Goal: Task Accomplishment & Management: Complete application form

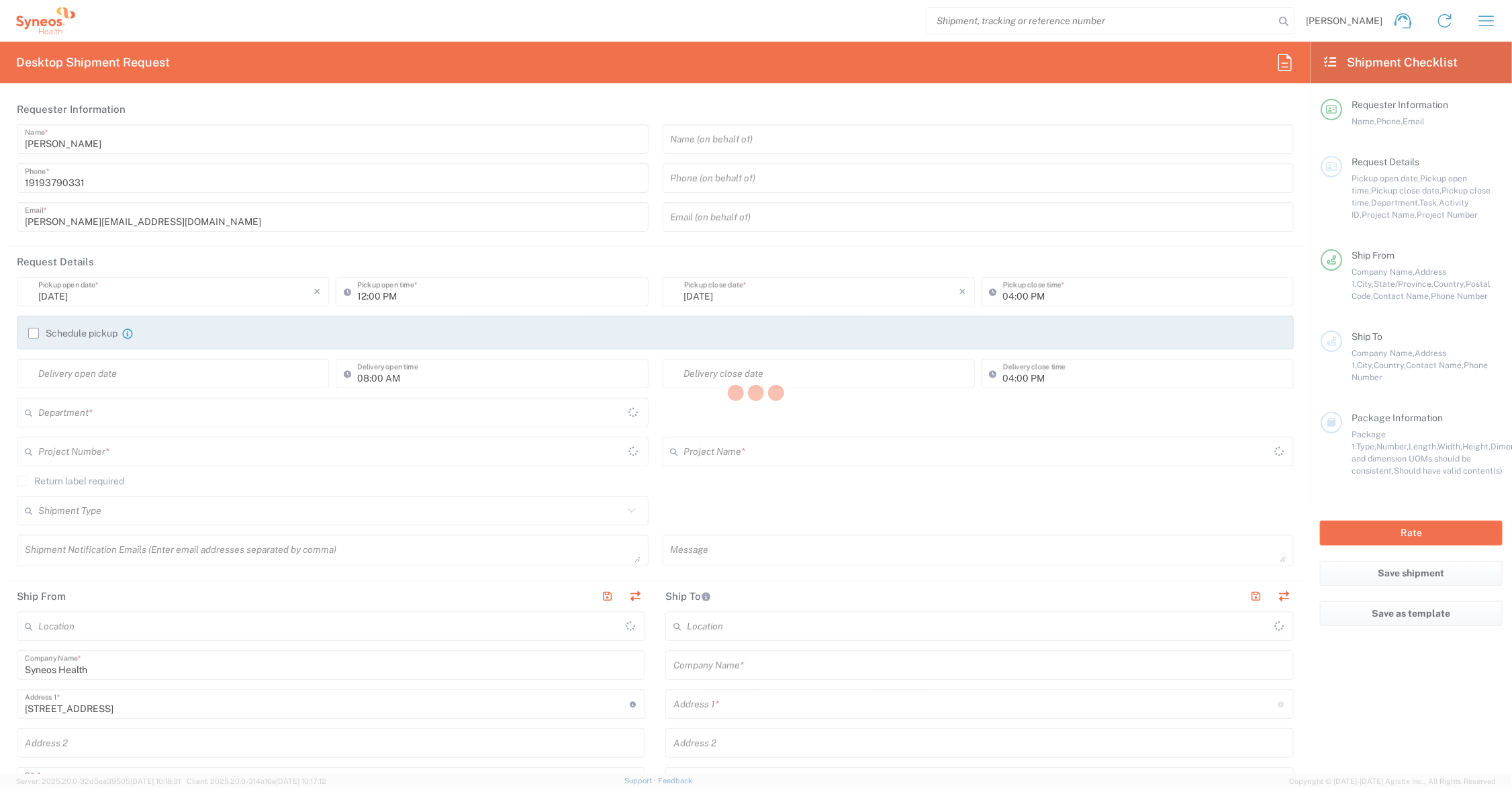
type input "[US_STATE]"
type input "[GEOGRAPHIC_DATA]"
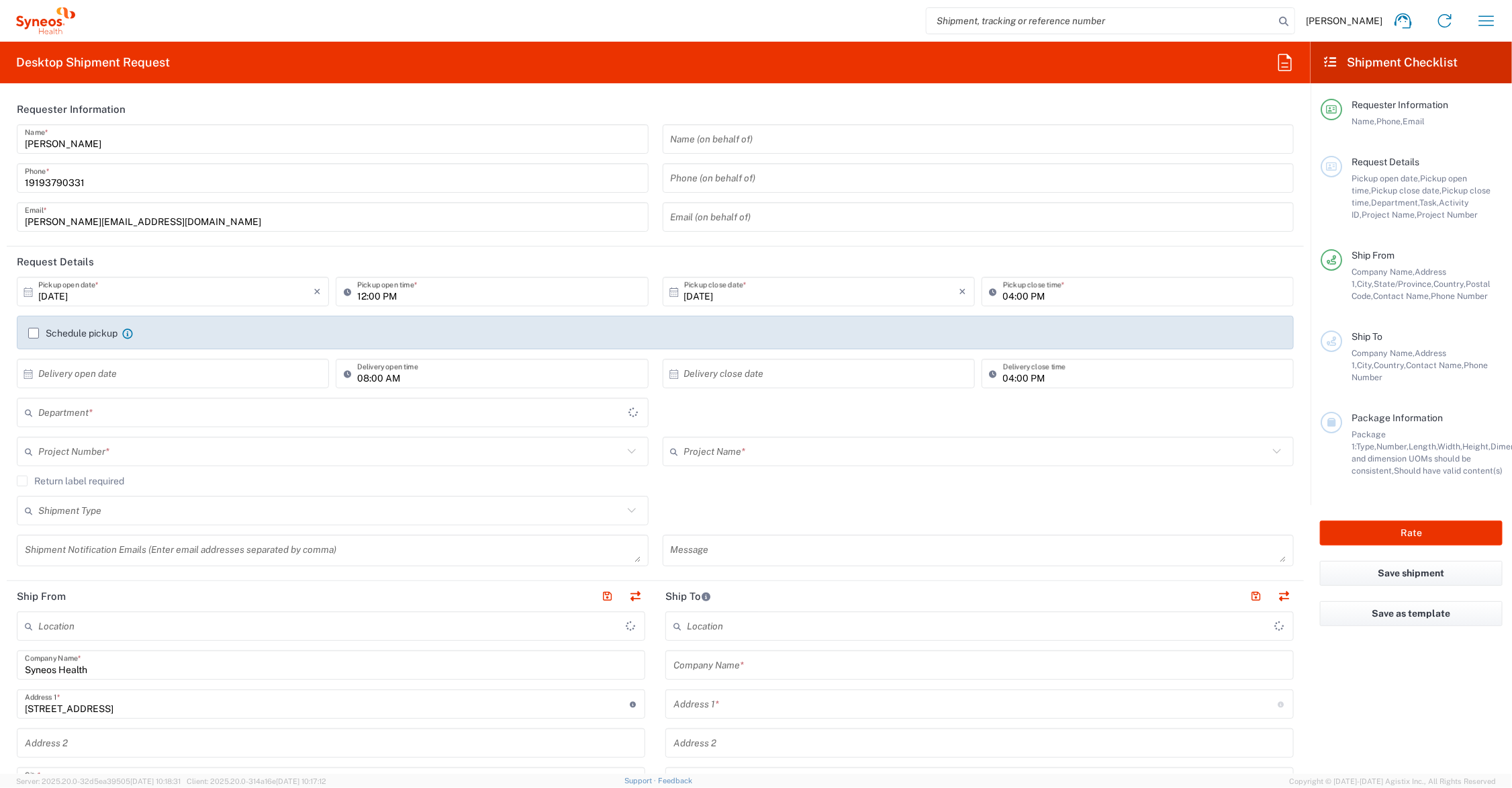
type input "6156"
click at [174, 451] on input "text" at bounding box center [330, 451] width 585 height 24
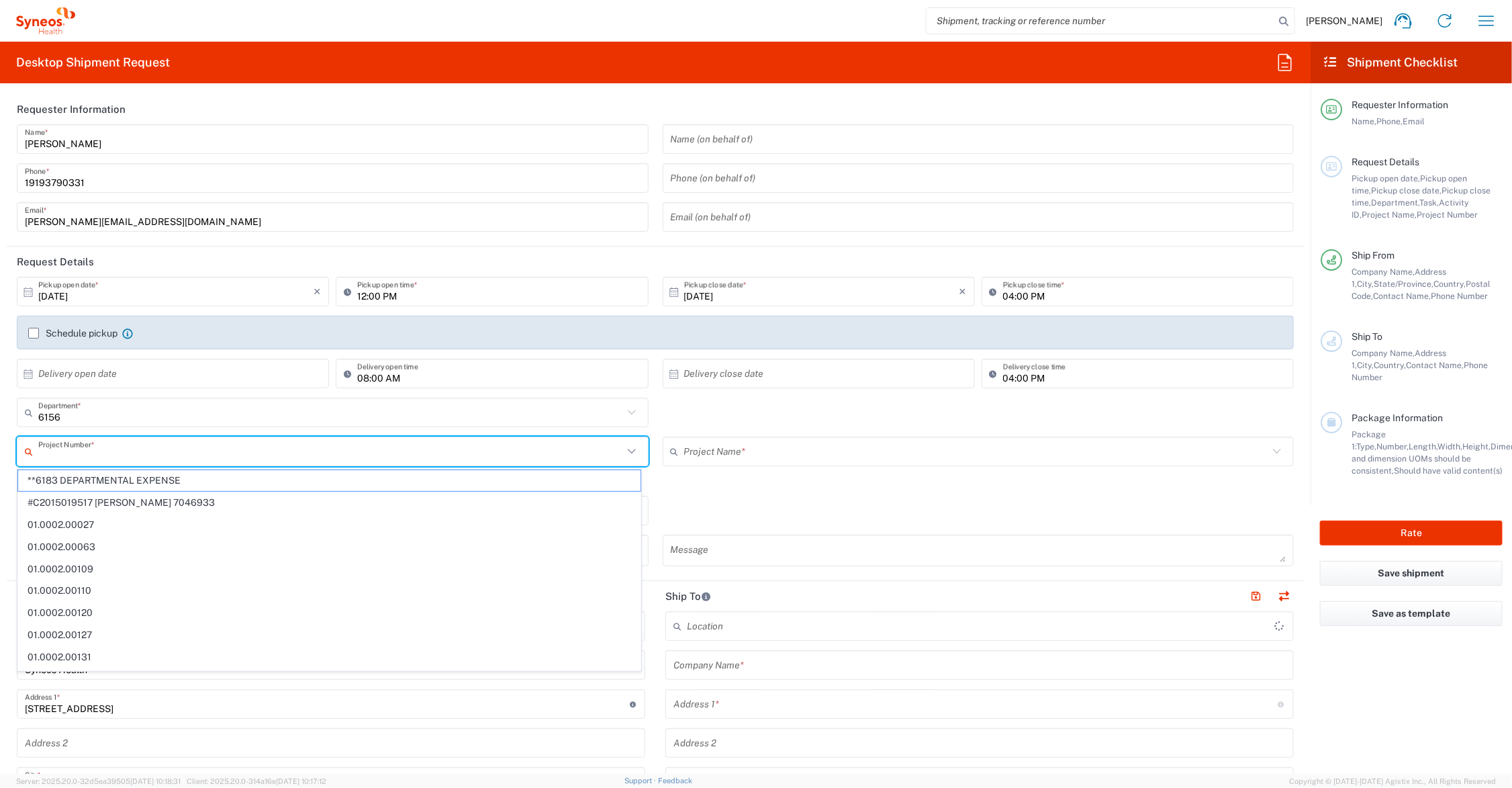
type input "Syneos Health Communications-[GEOGRAPHIC_DATA] [GEOGRAPHIC_DATA]"
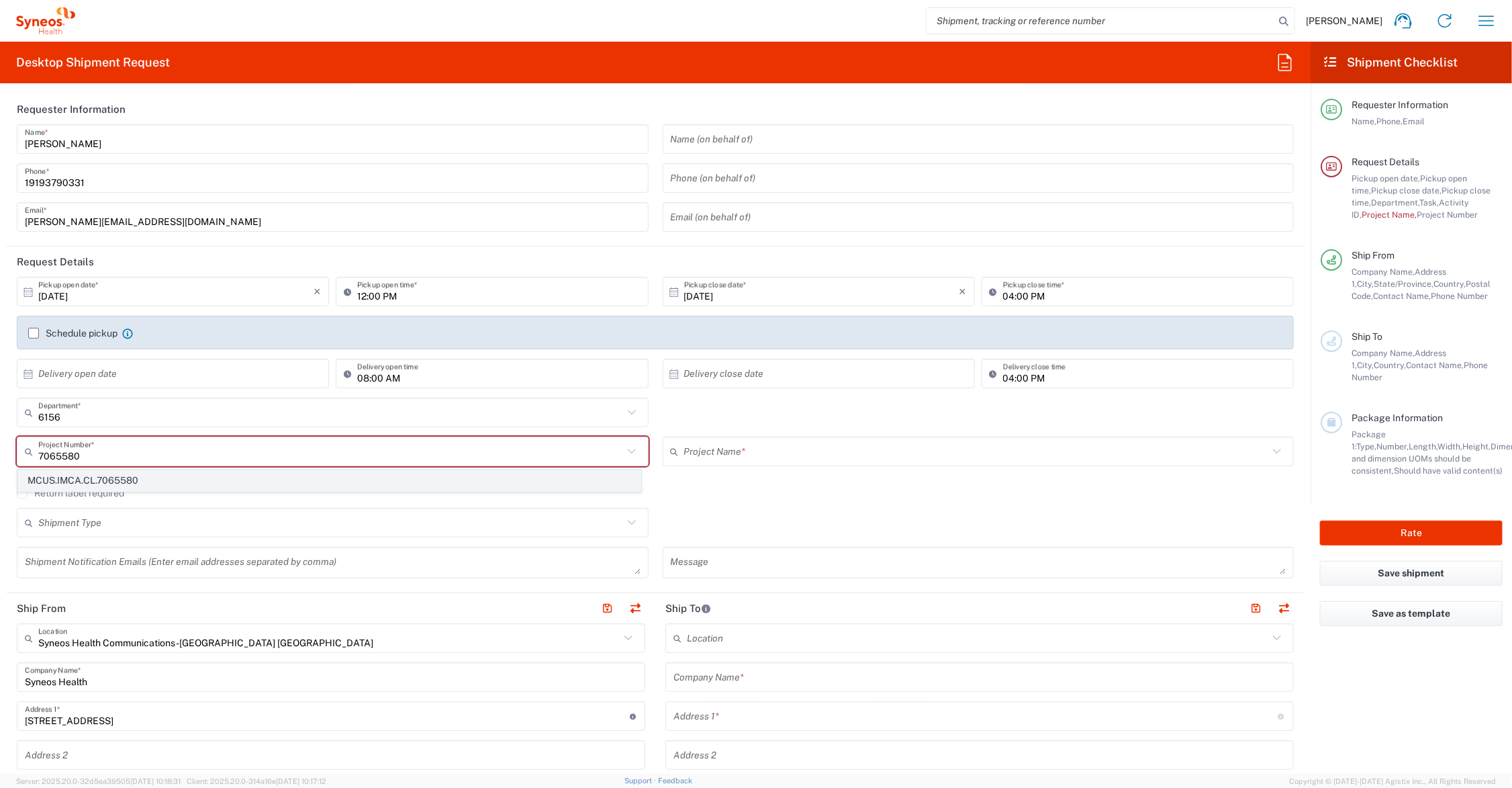
click at [103, 480] on span "MCUS.IMCA.CL.7065580" at bounding box center [330, 480] width 622 height 21
type input "MCUS.IMCA.CL.7065580"
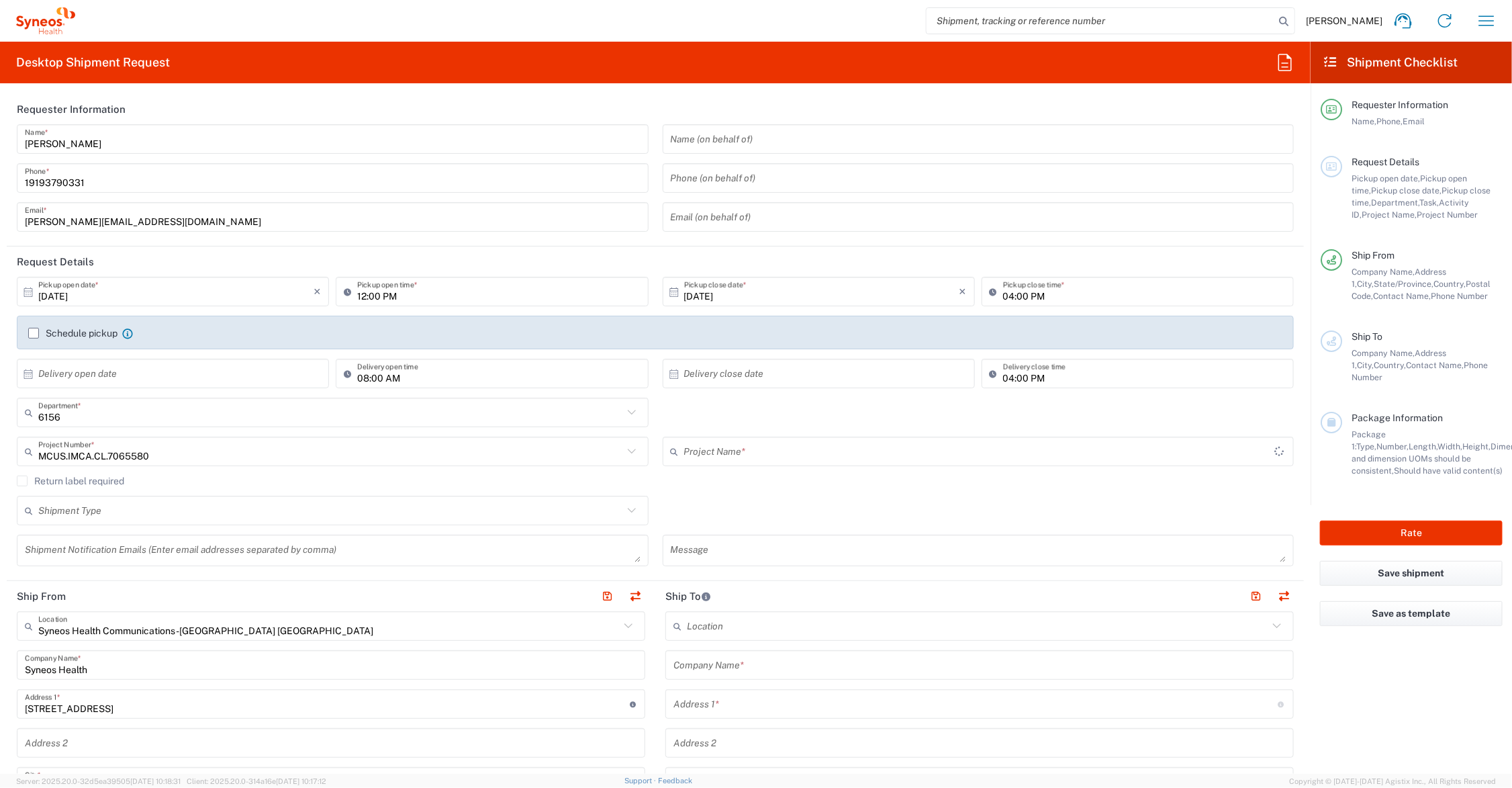
type input "Regeneron.[MEDICAL_DATA].25.7065580"
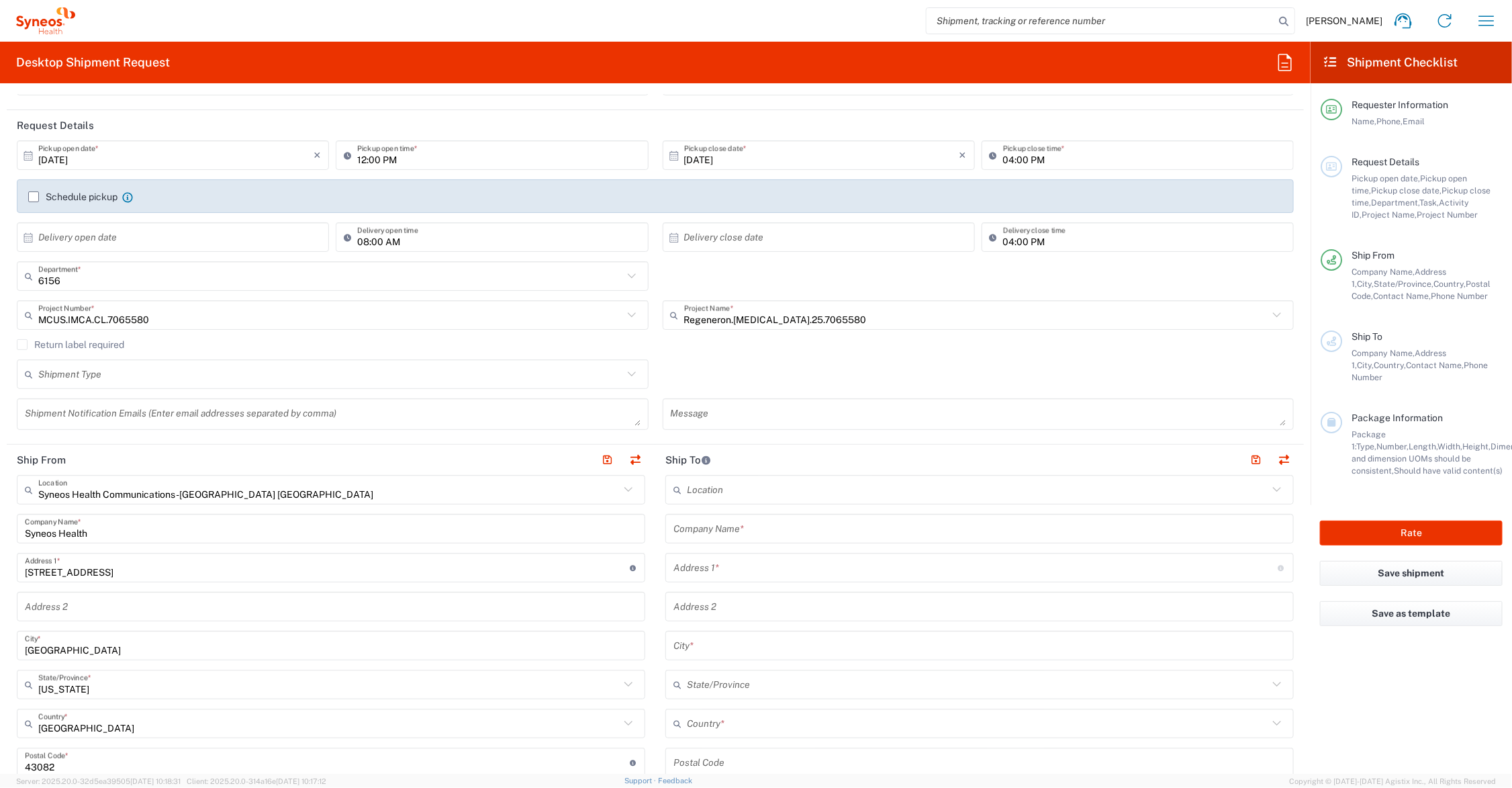
scroll to position [167, 0]
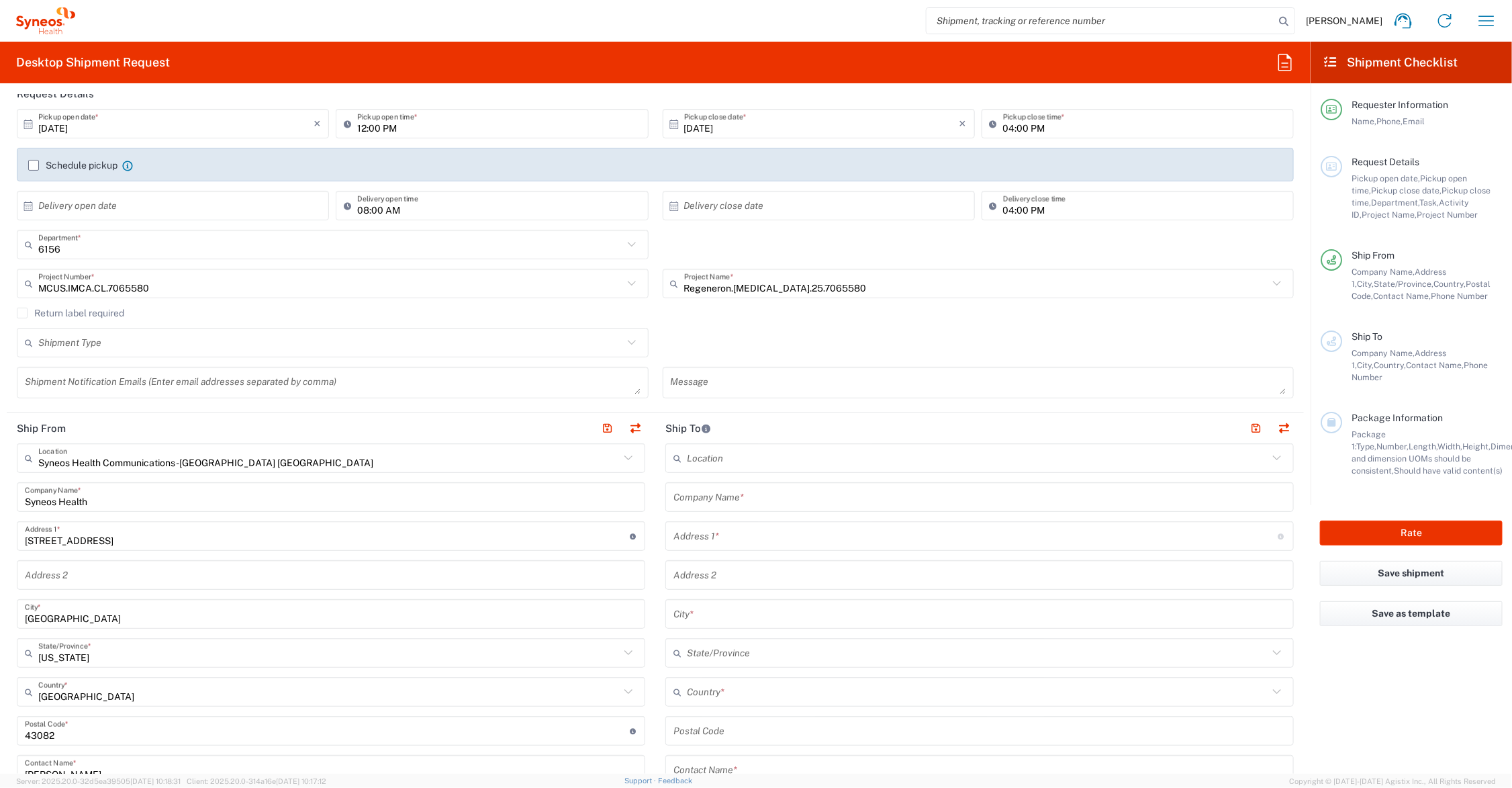
click at [796, 490] on input "text" at bounding box center [979, 497] width 612 height 24
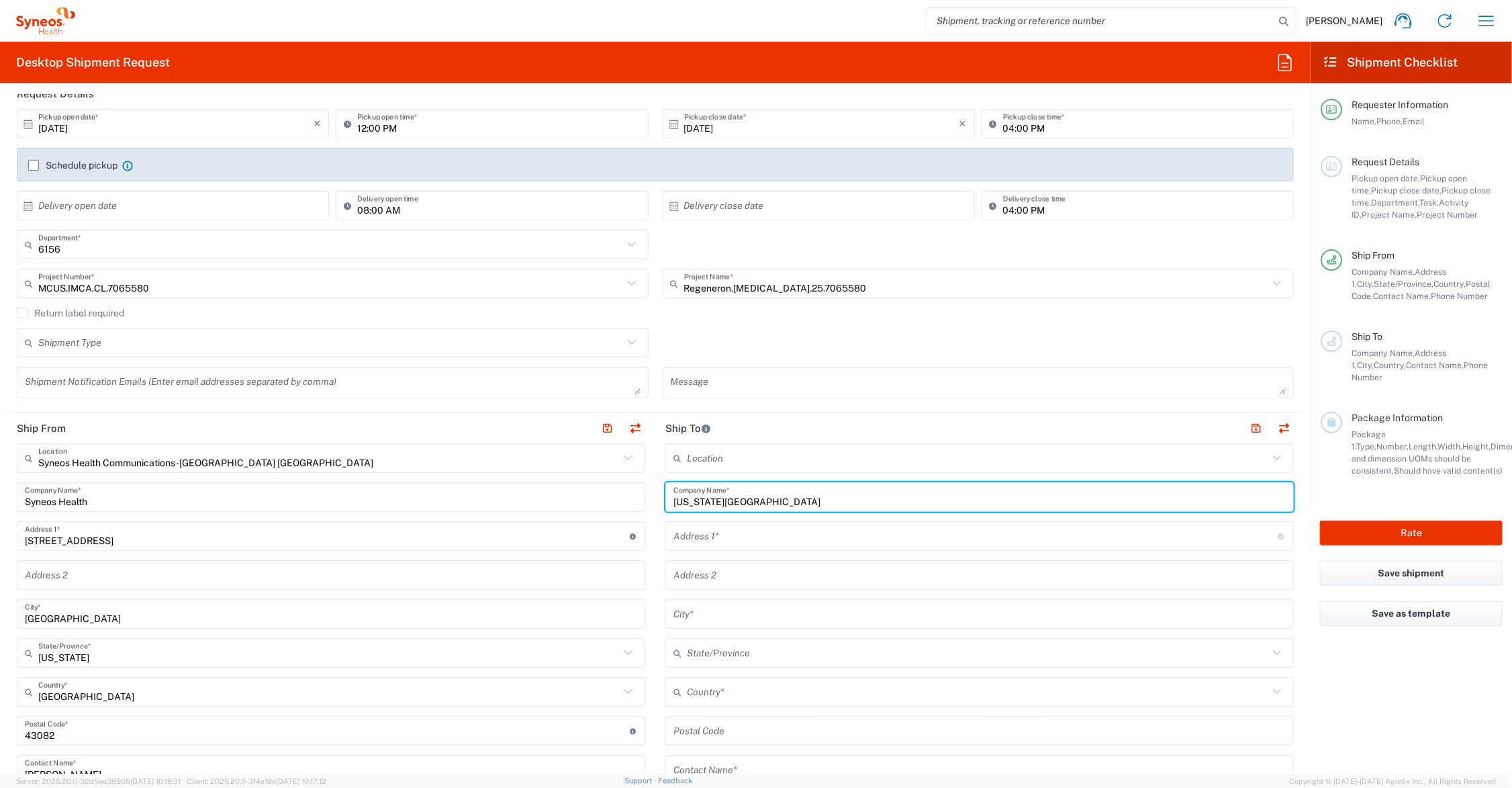
type input "[US_STATE][GEOGRAPHIC_DATA]"
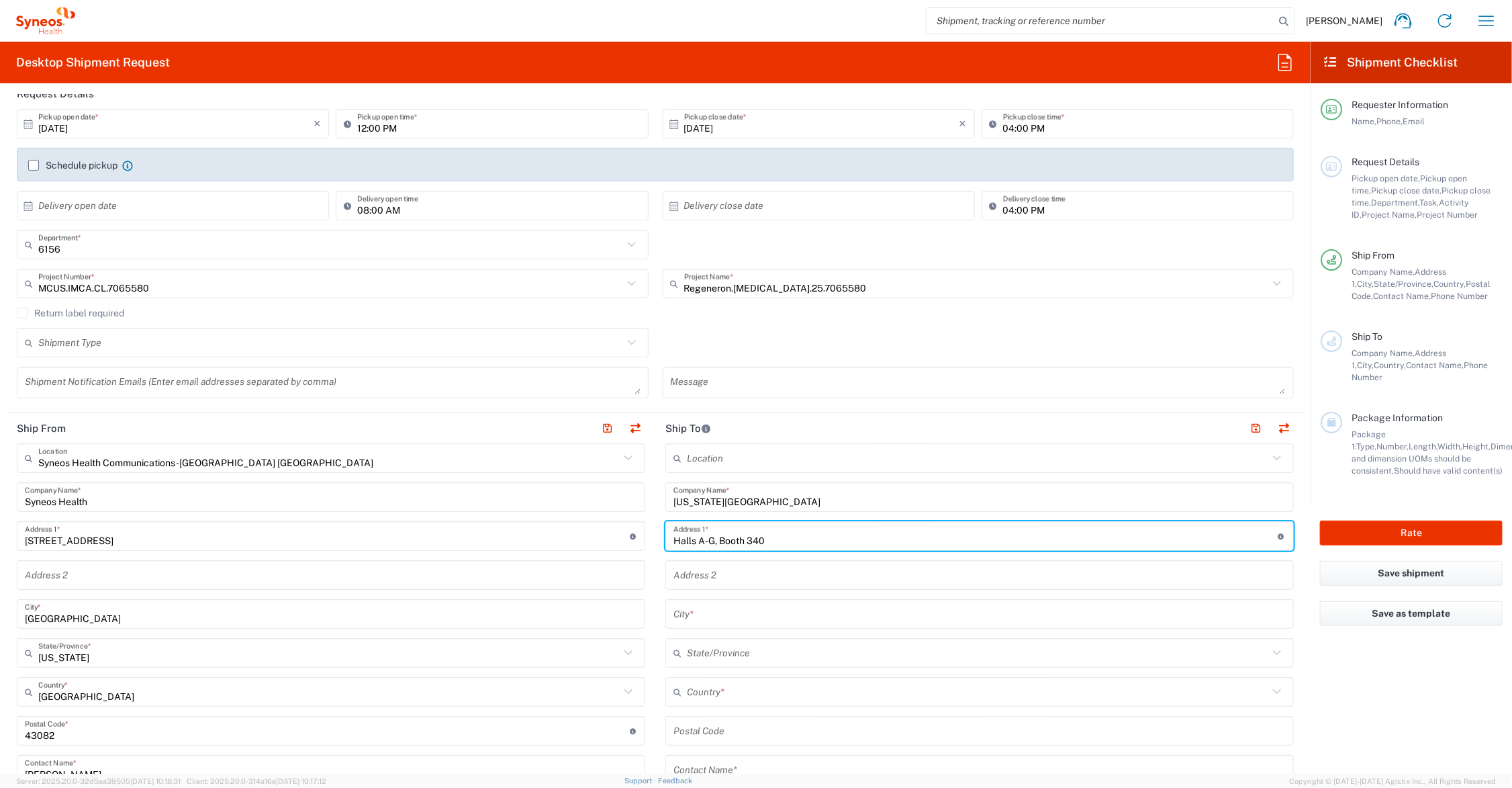
type input "Halls A-G, Booth 340"
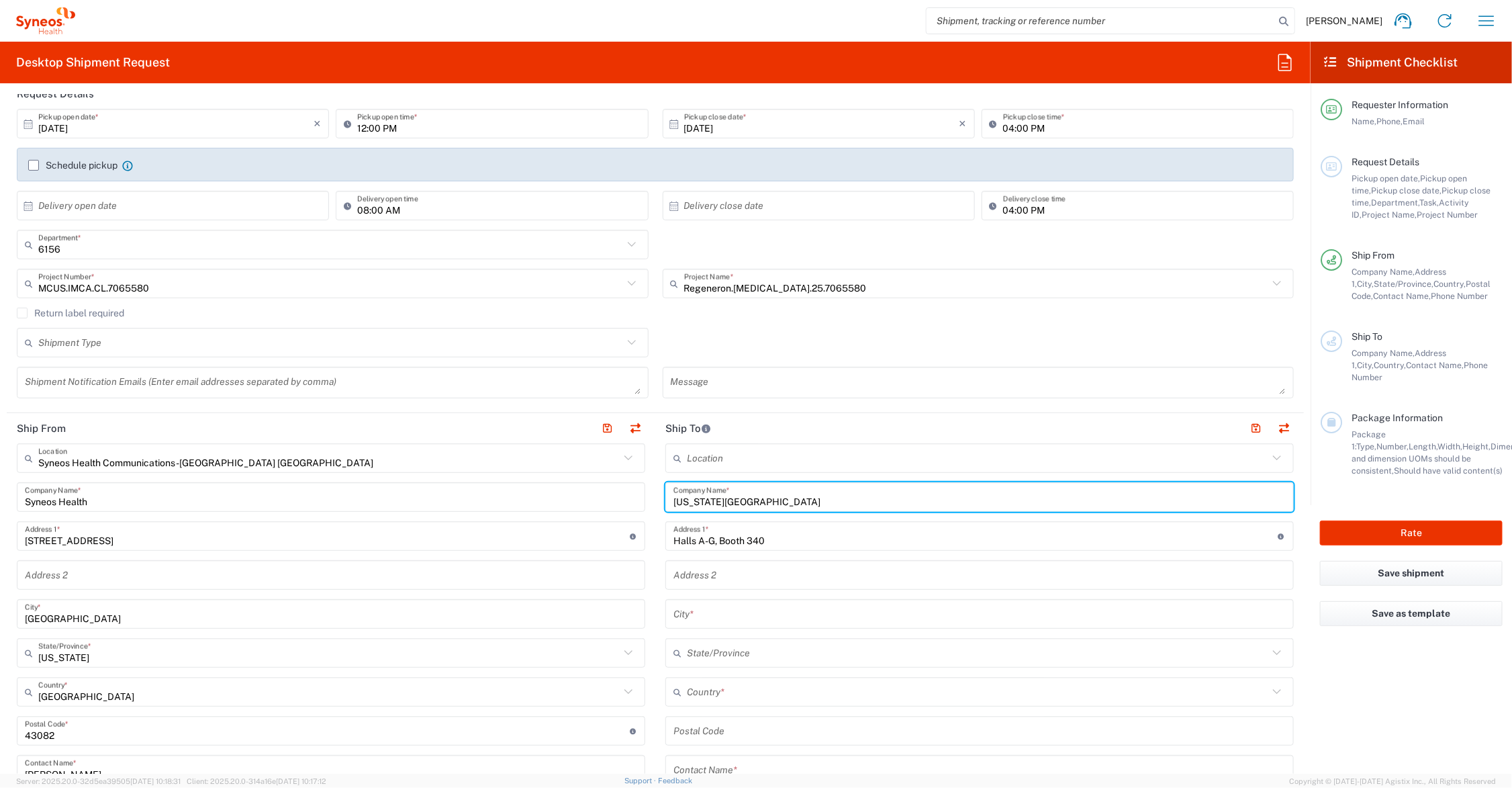
click at [749, 501] on input "[US_STATE][GEOGRAPHIC_DATA]" at bounding box center [979, 497] width 612 height 24
click at [788, 495] on input "[US_STATE] Conv. Center" at bounding box center [979, 497] width 612 height 24
click at [757, 501] on input "[US_STATE] Conv. Center, C/O The Expo group" at bounding box center [979, 497] width 612 height 24
type input "[US_STATE] Conv. Ctr, C/O The Expo group"
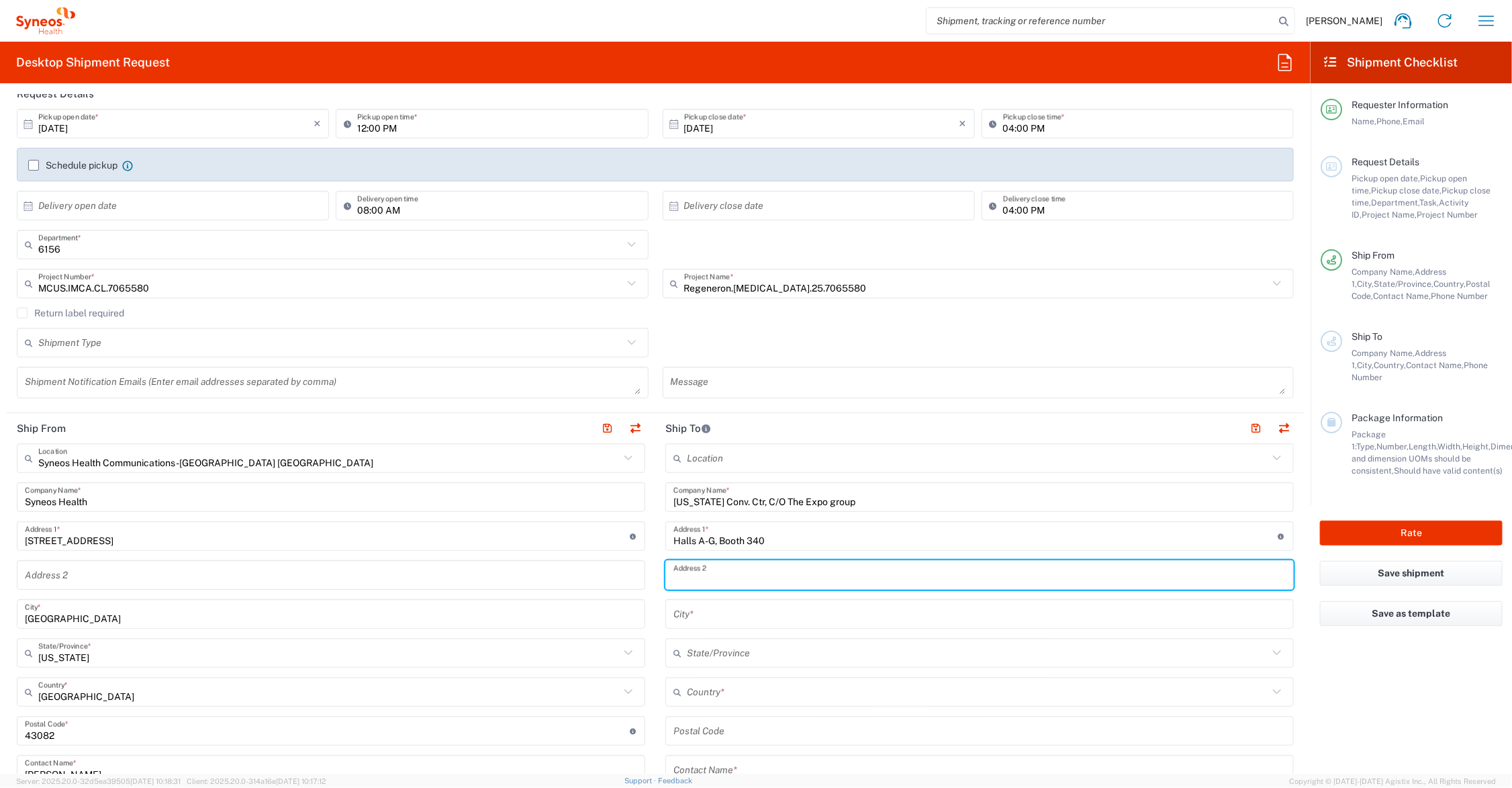
click at [757, 571] on input "text" at bounding box center [979, 575] width 612 height 24
type input "[STREET_ADDRESS][US_STATE]"
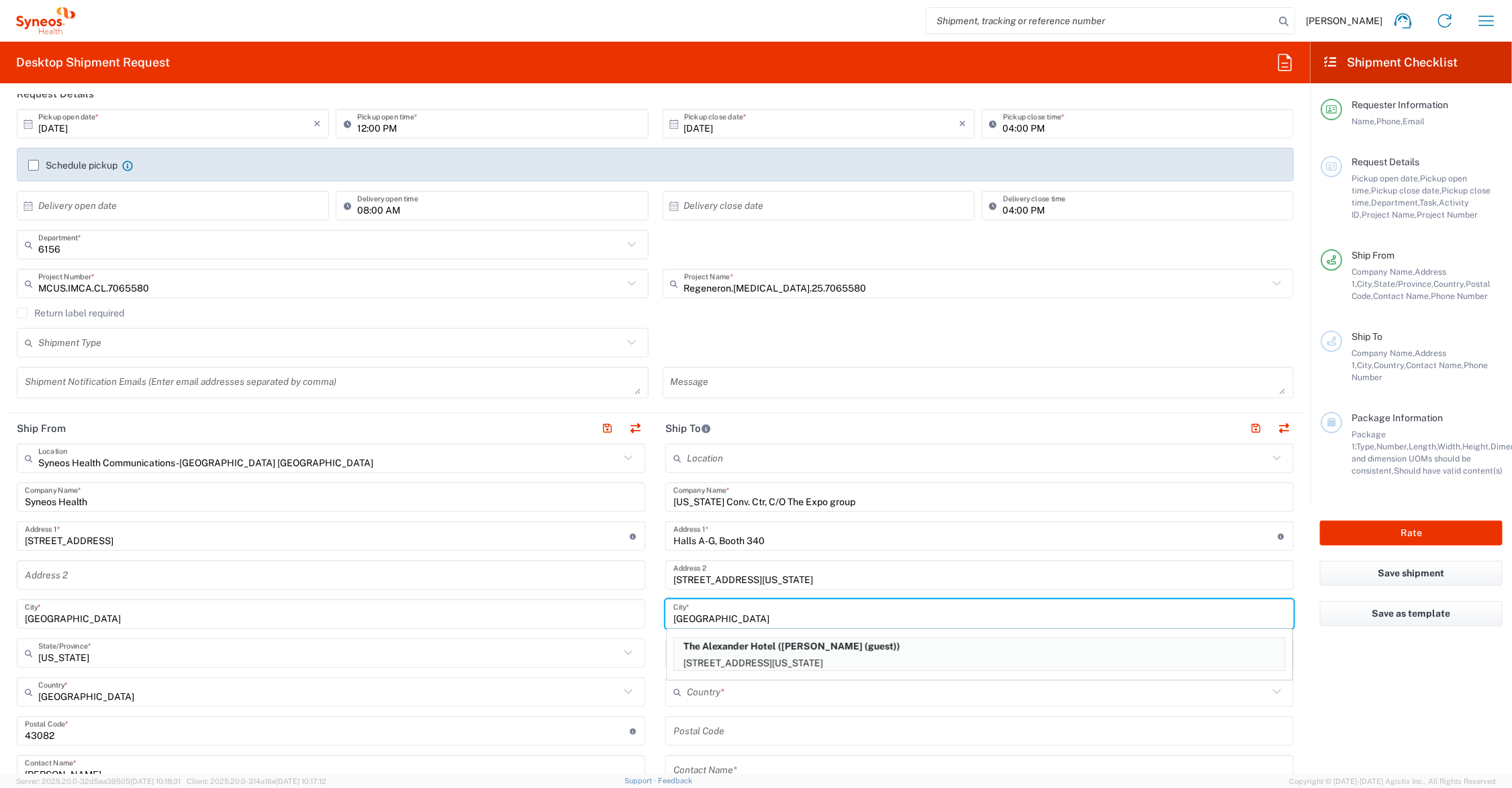
type input "[GEOGRAPHIC_DATA]"
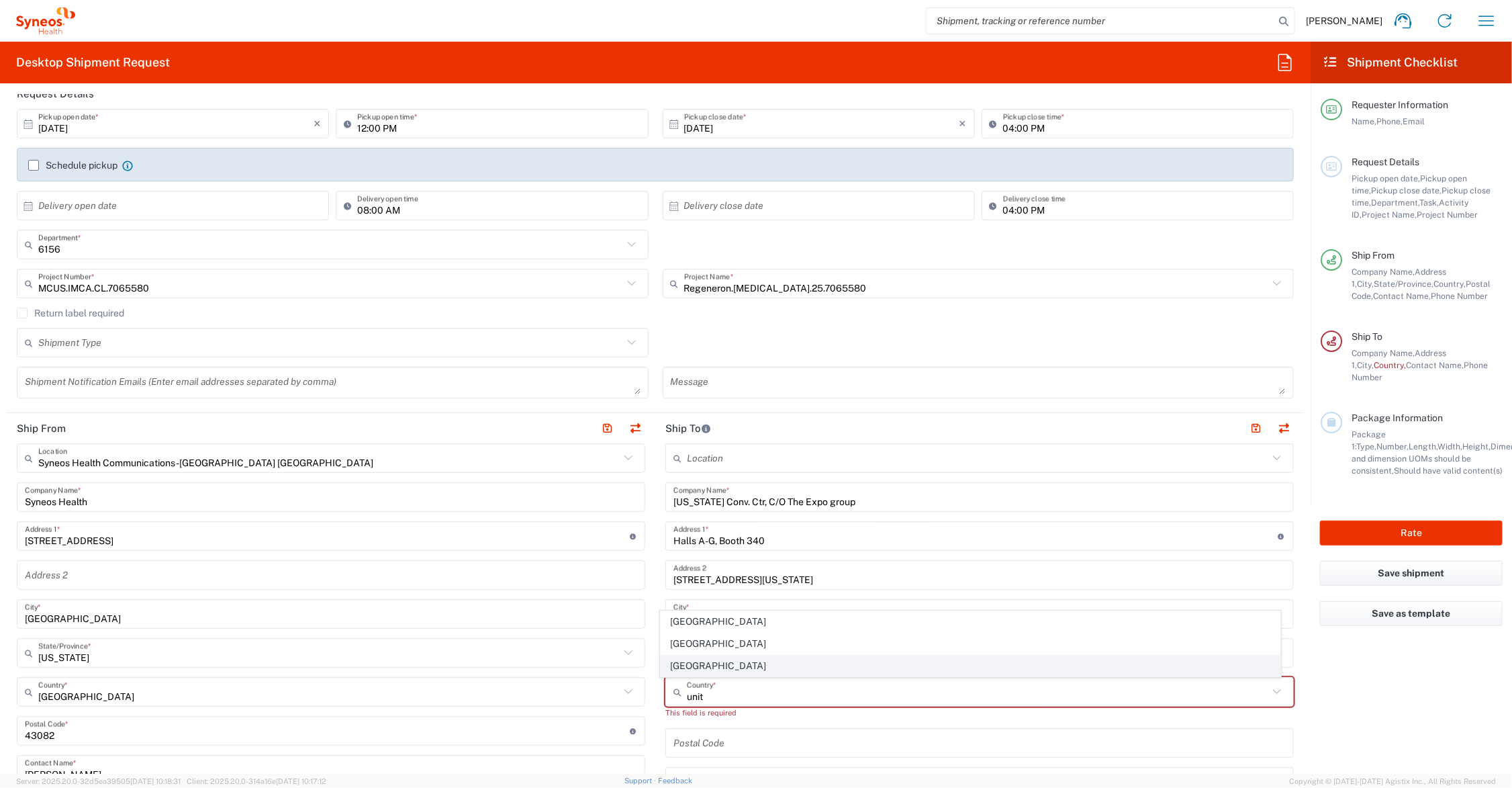
click at [699, 662] on span "[GEOGRAPHIC_DATA]" at bounding box center [970, 666] width 619 height 21
type input "[GEOGRAPHIC_DATA]"
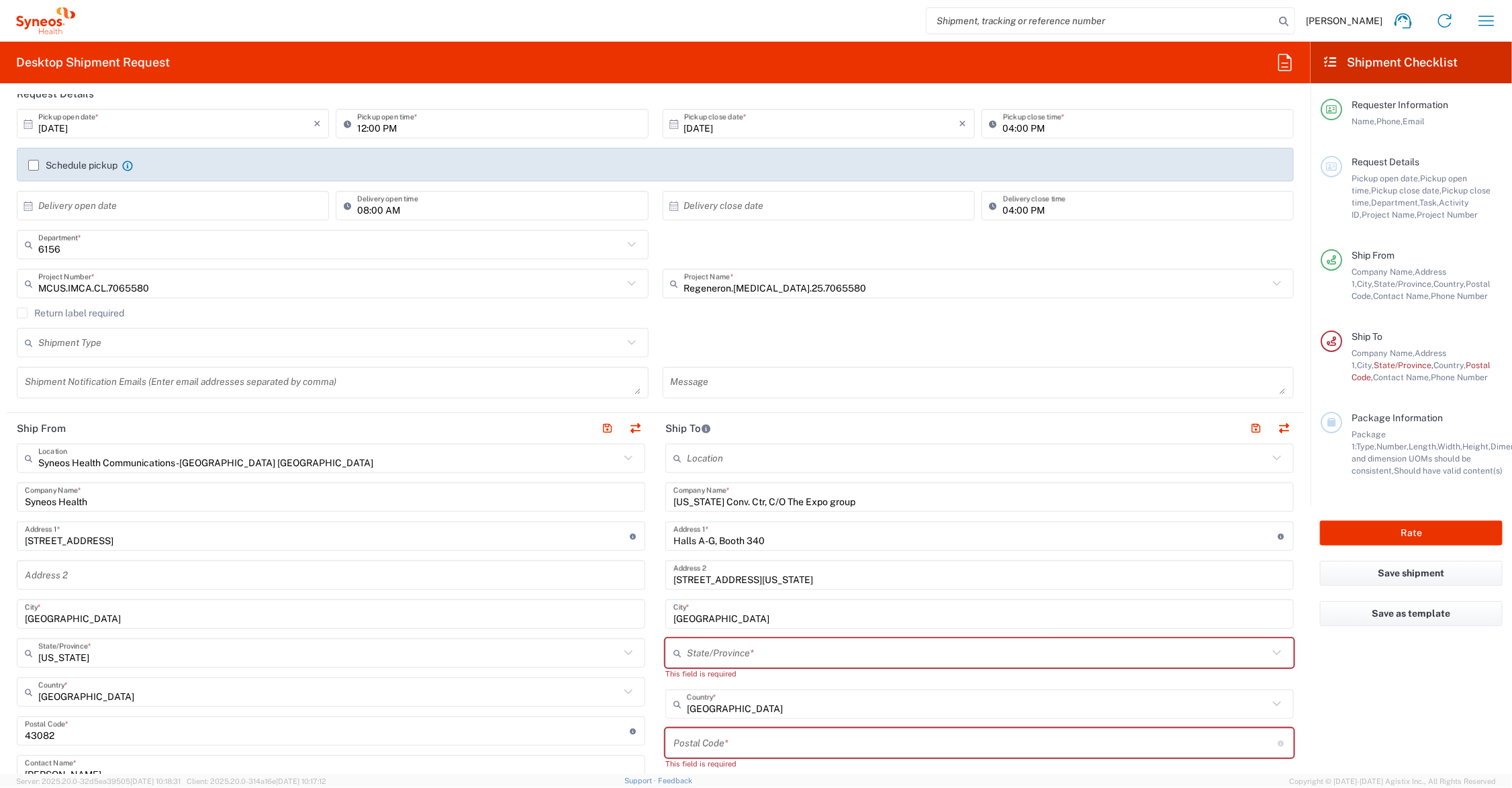
click at [709, 653] on input "text" at bounding box center [977, 653] width 582 height 24
click at [678, 628] on span "[US_STATE]" at bounding box center [970, 627] width 619 height 21
type input "[US_STATE]"
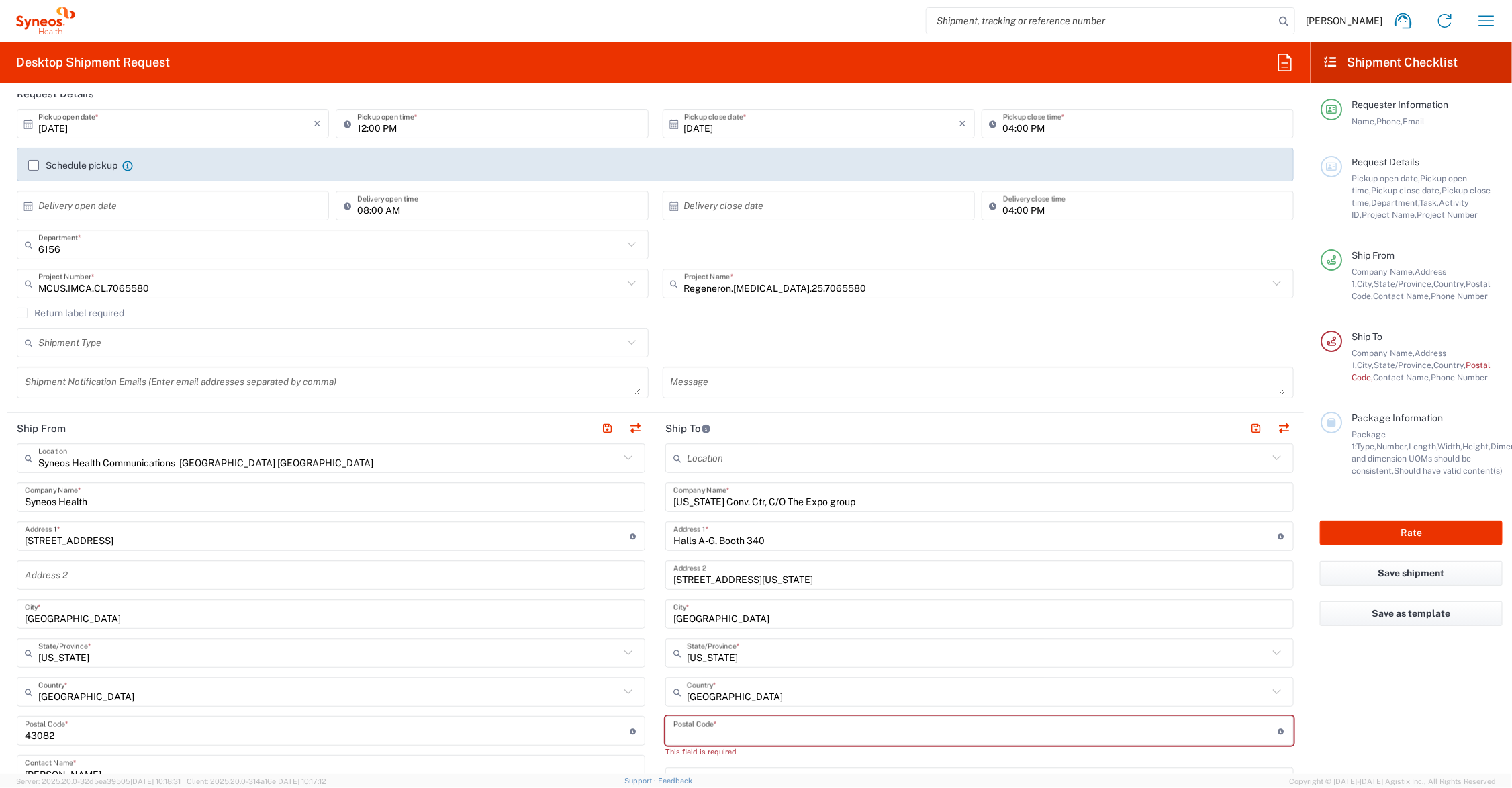
click at [710, 730] on input "undefined" at bounding box center [975, 731] width 604 height 24
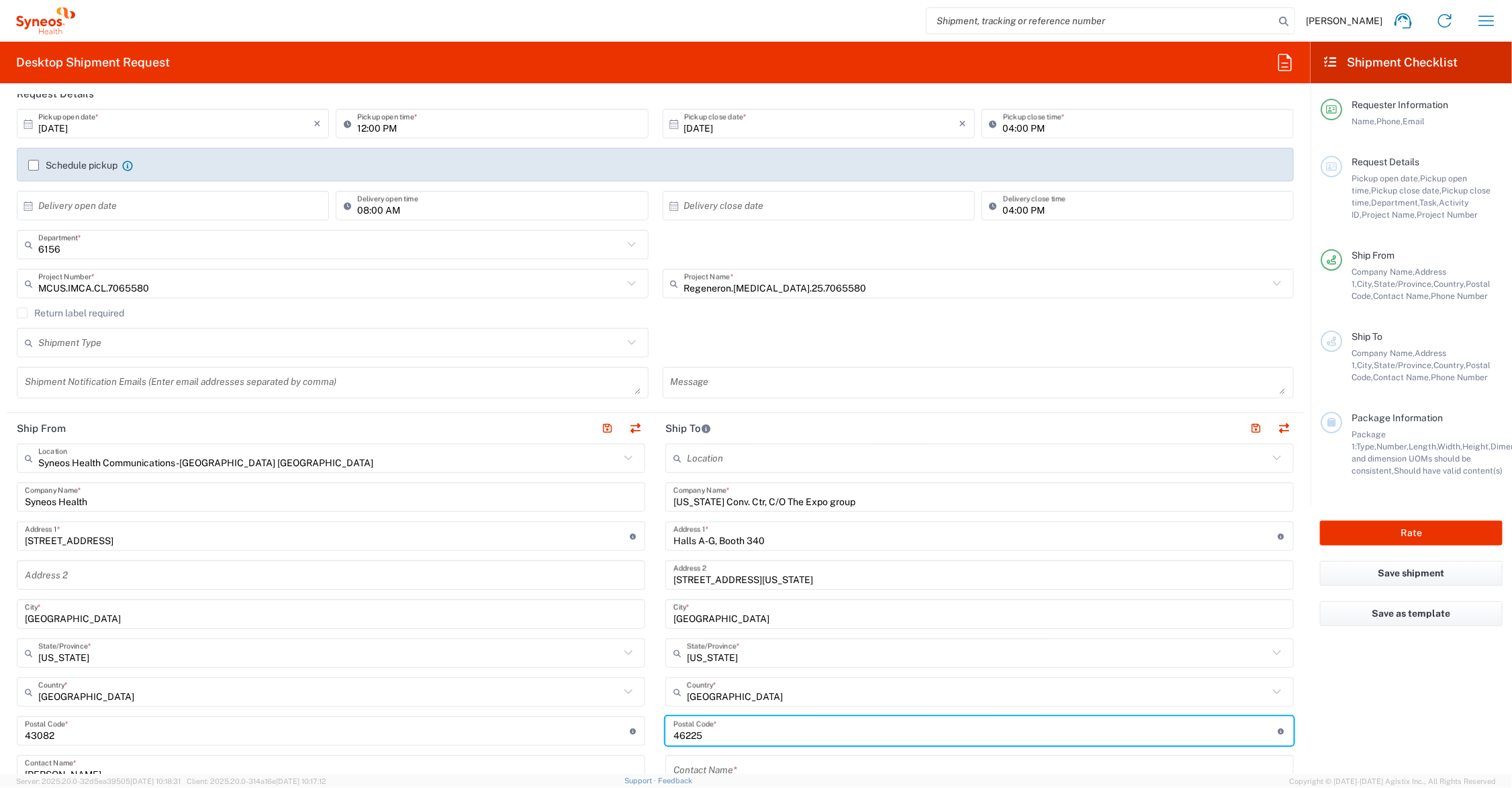
type input "46225"
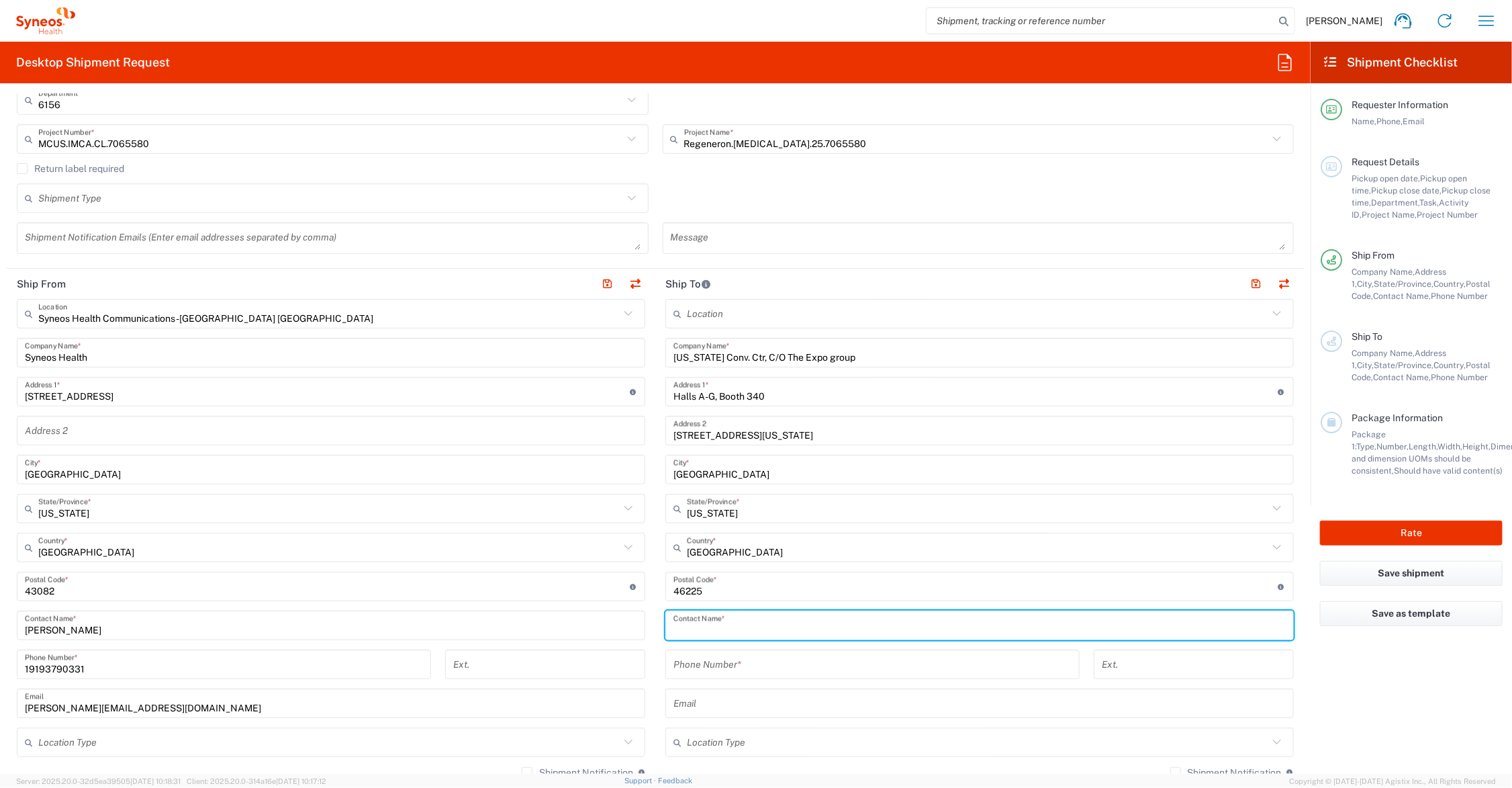
scroll to position [343, 0]
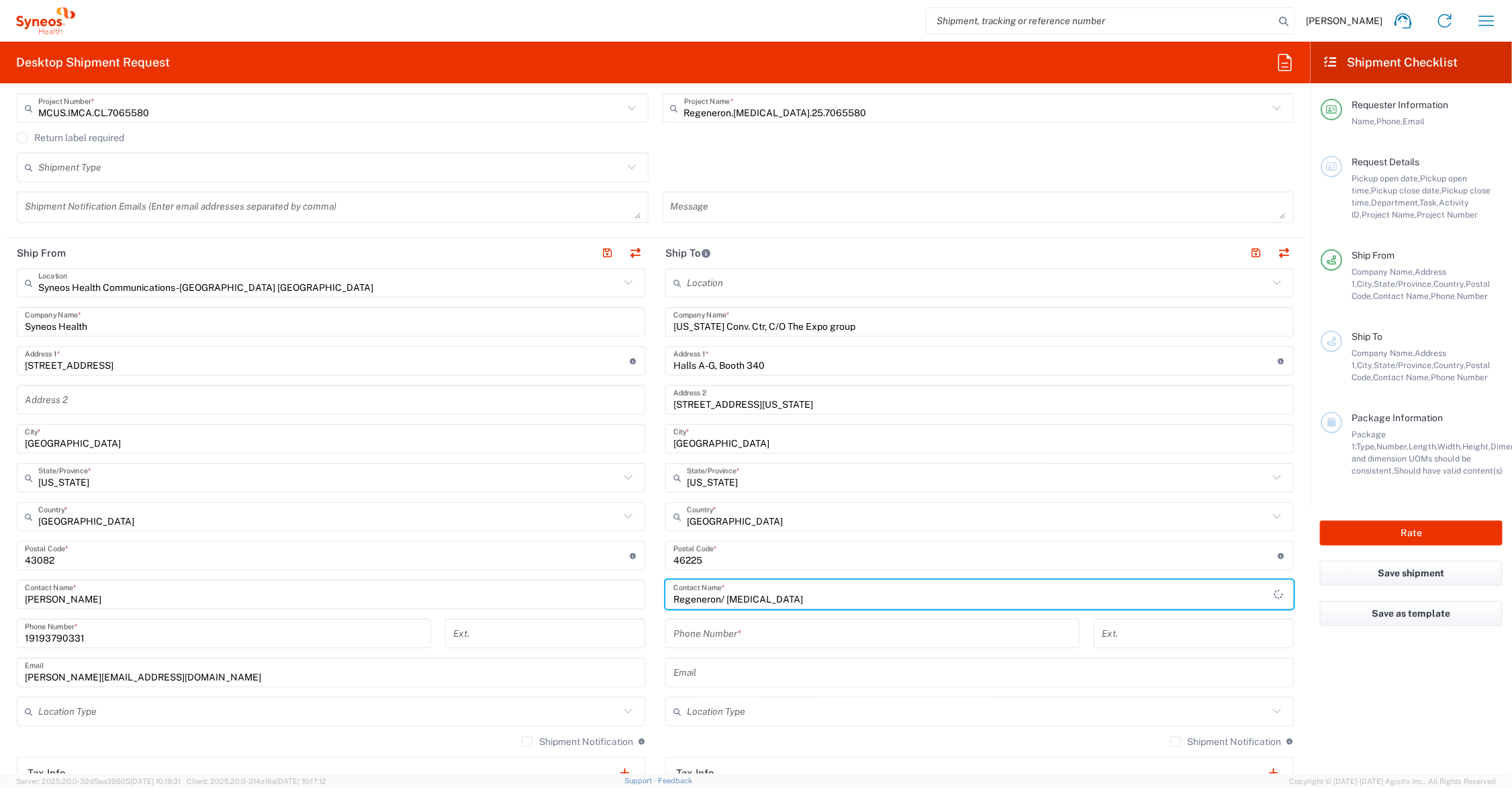
type input "Regeneron/ [MEDICAL_DATA]"
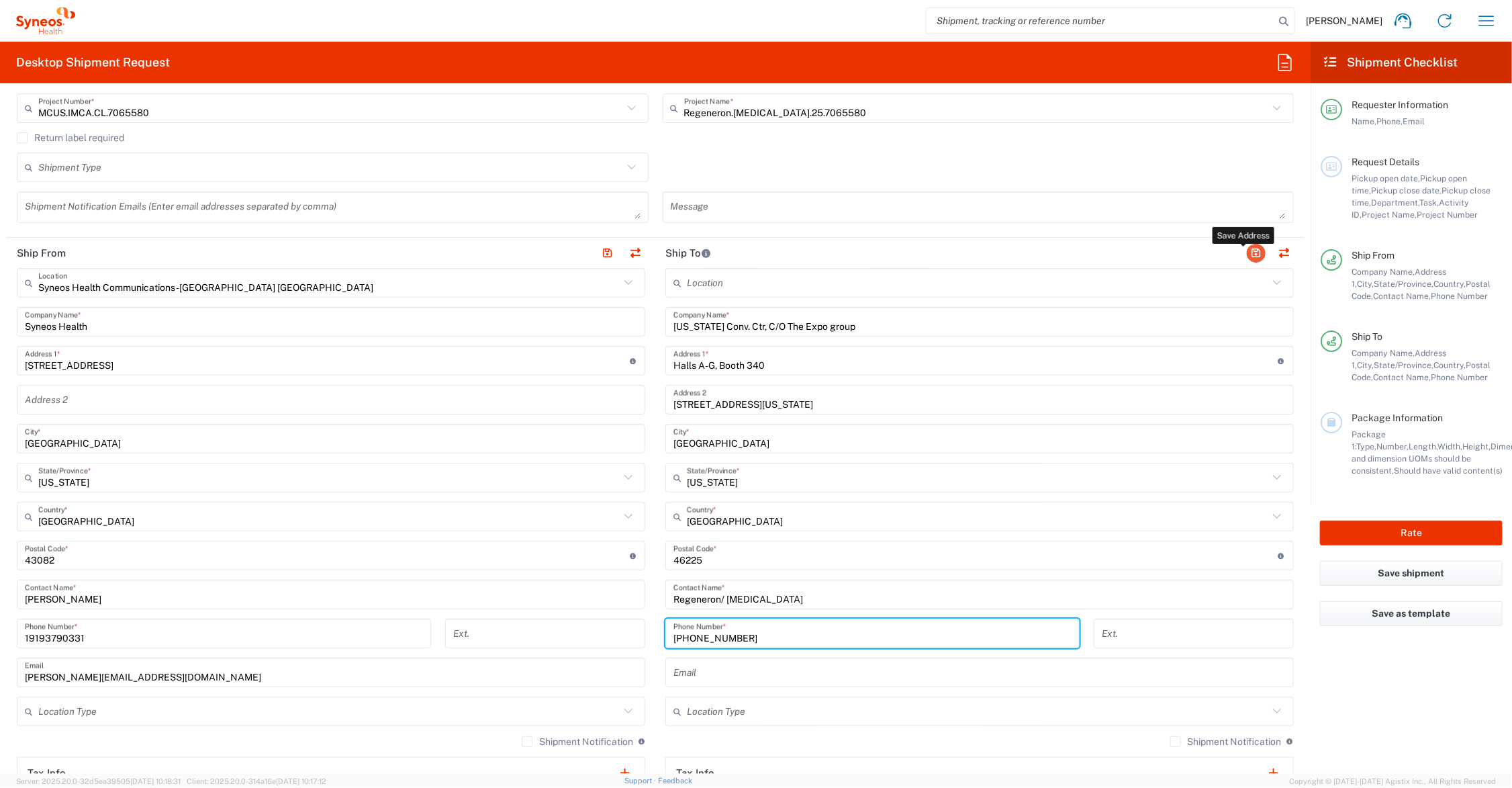
type input "[PHONE_NUMBER]"
click at [1247, 249] on button "button" at bounding box center [1256, 253] width 19 height 19
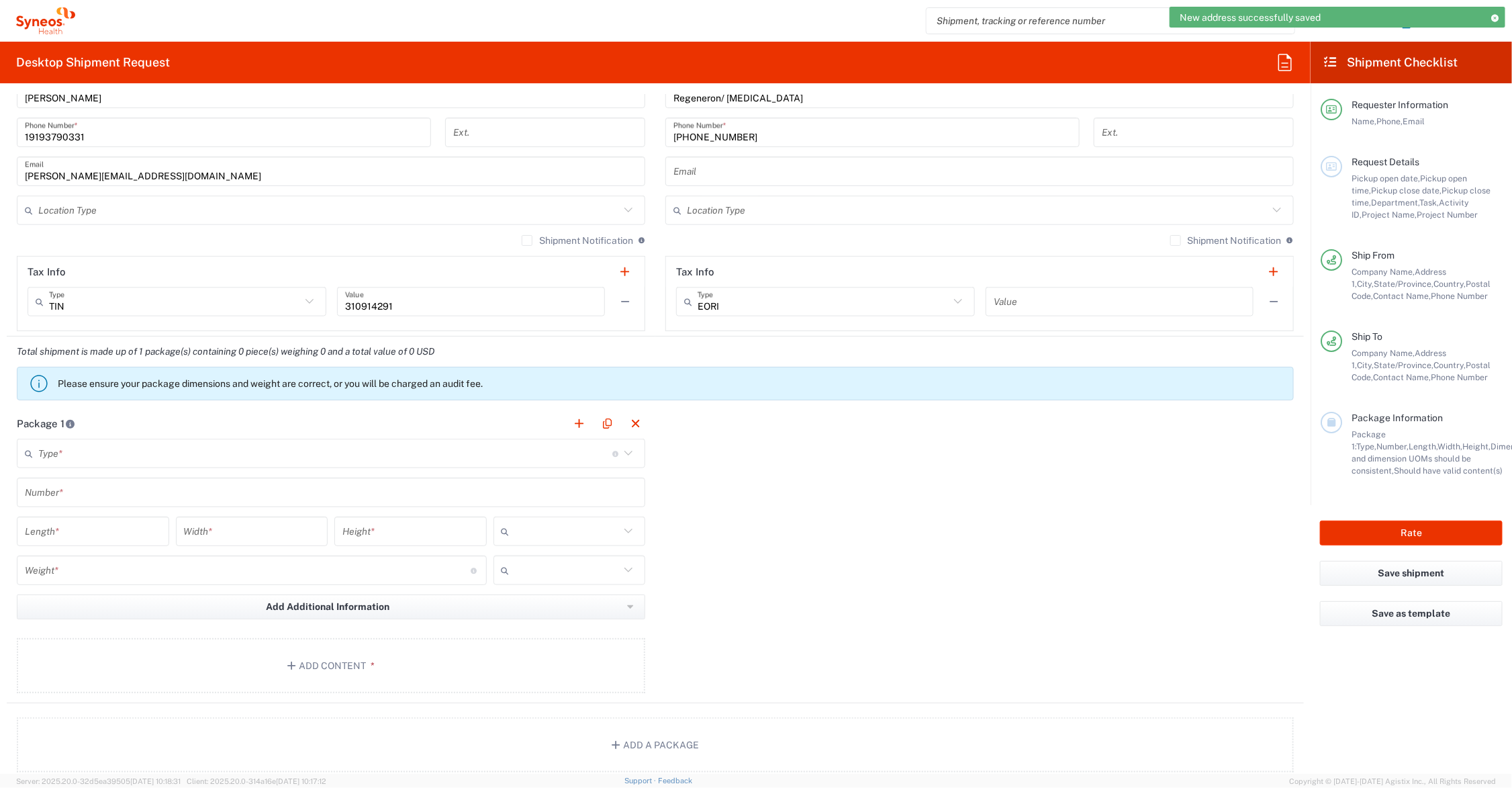
scroll to position [847, 0]
click at [103, 449] on input "text" at bounding box center [324, 450] width 574 height 24
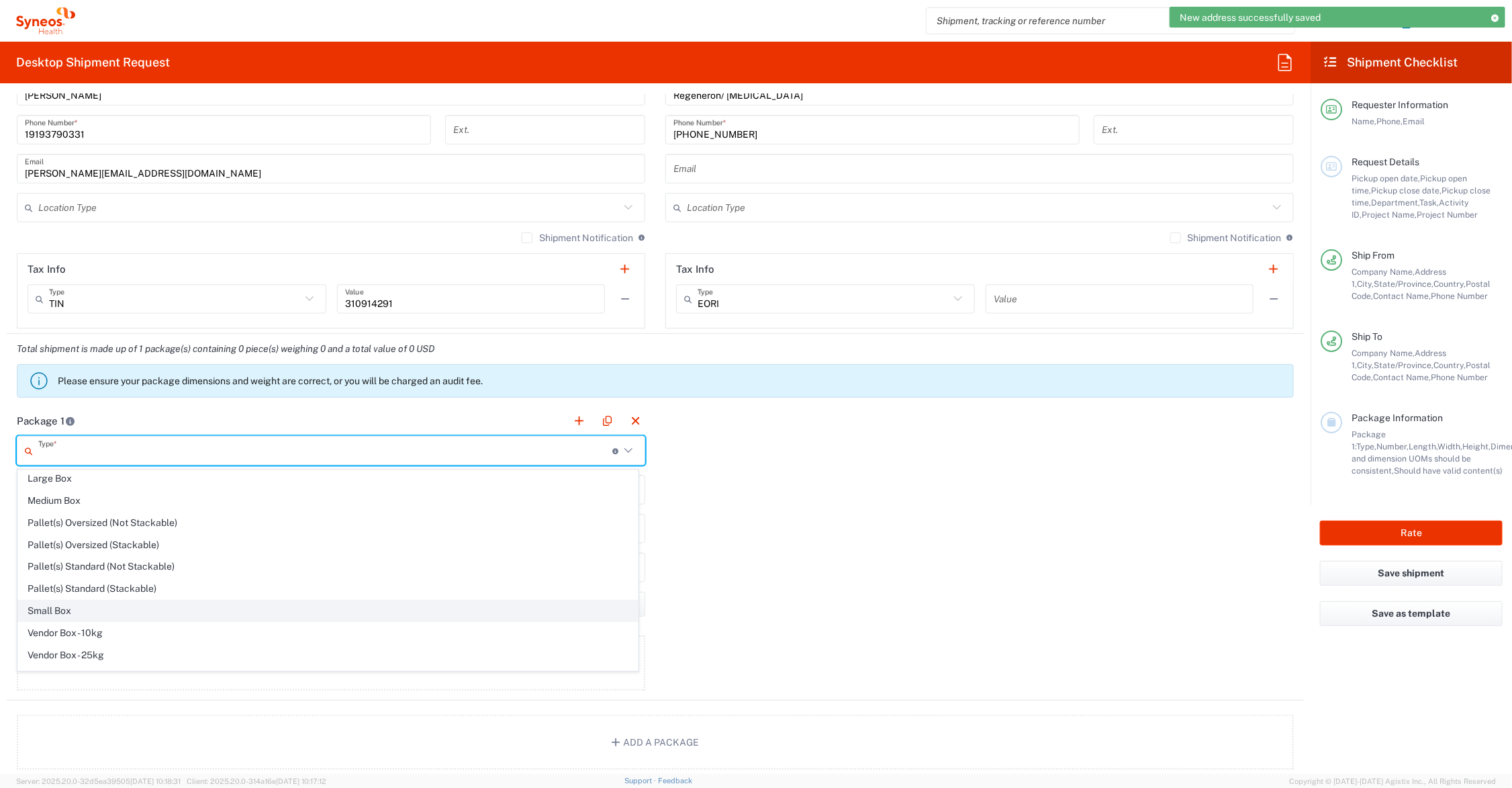
scroll to position [44, 0]
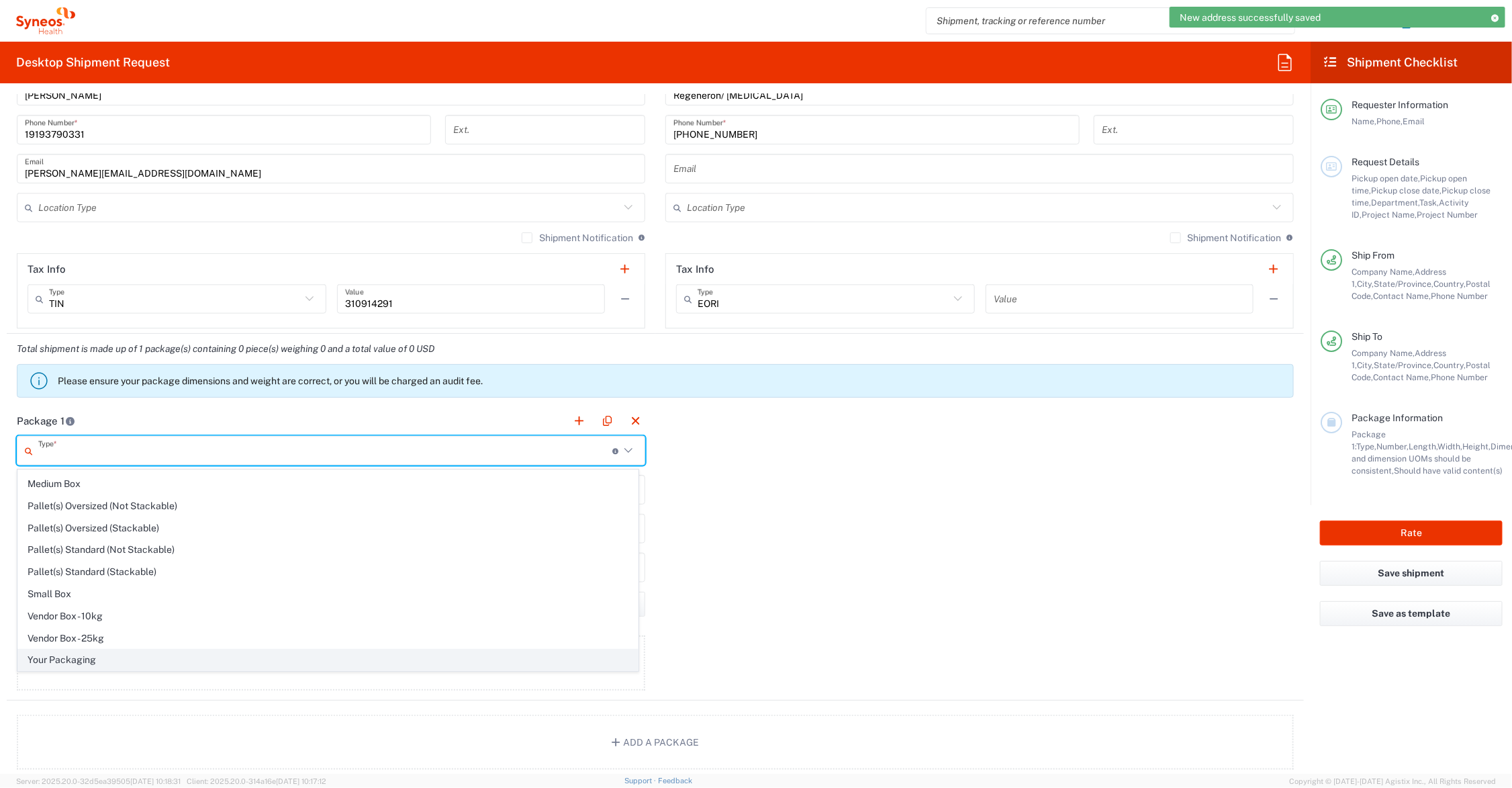
click at [103, 658] on span "Your Packaging" at bounding box center [328, 660] width 619 height 21
type input "Your Packaging"
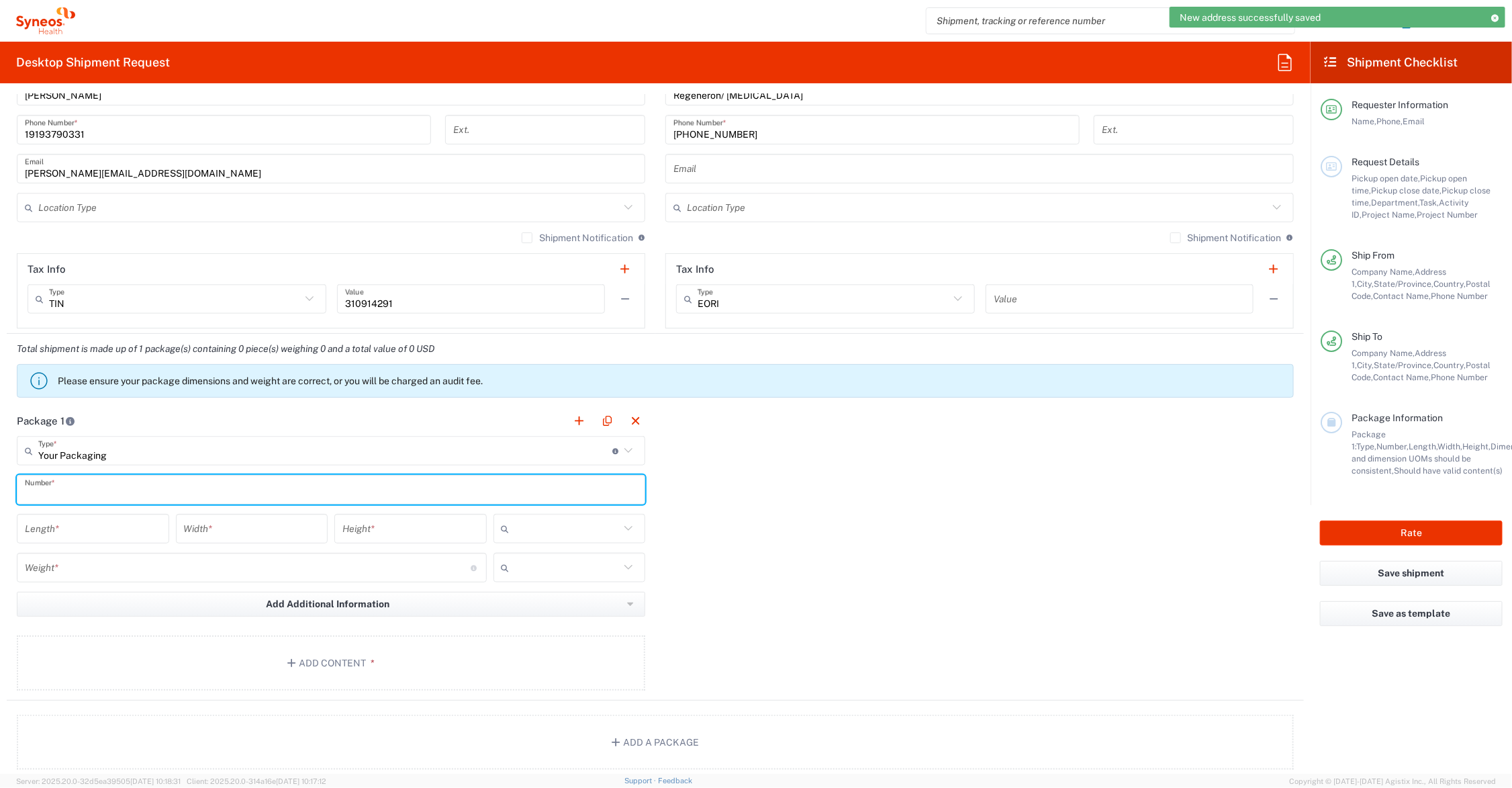
click at [94, 489] on input "text" at bounding box center [330, 489] width 612 height 24
type input "1"
click at [102, 526] on input "number" at bounding box center [93, 529] width 137 height 24
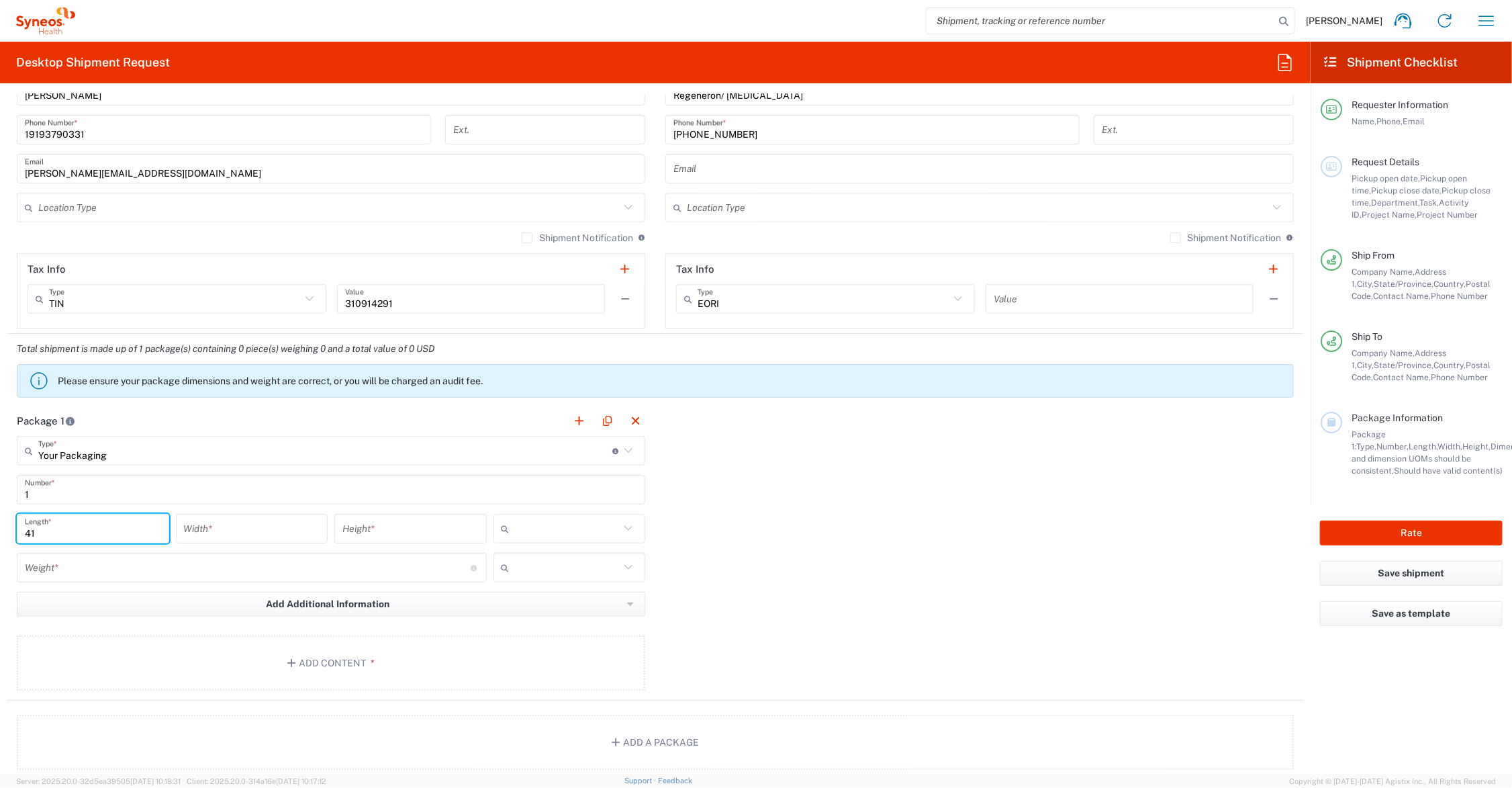
type input "41"
type input "31"
type input "4"
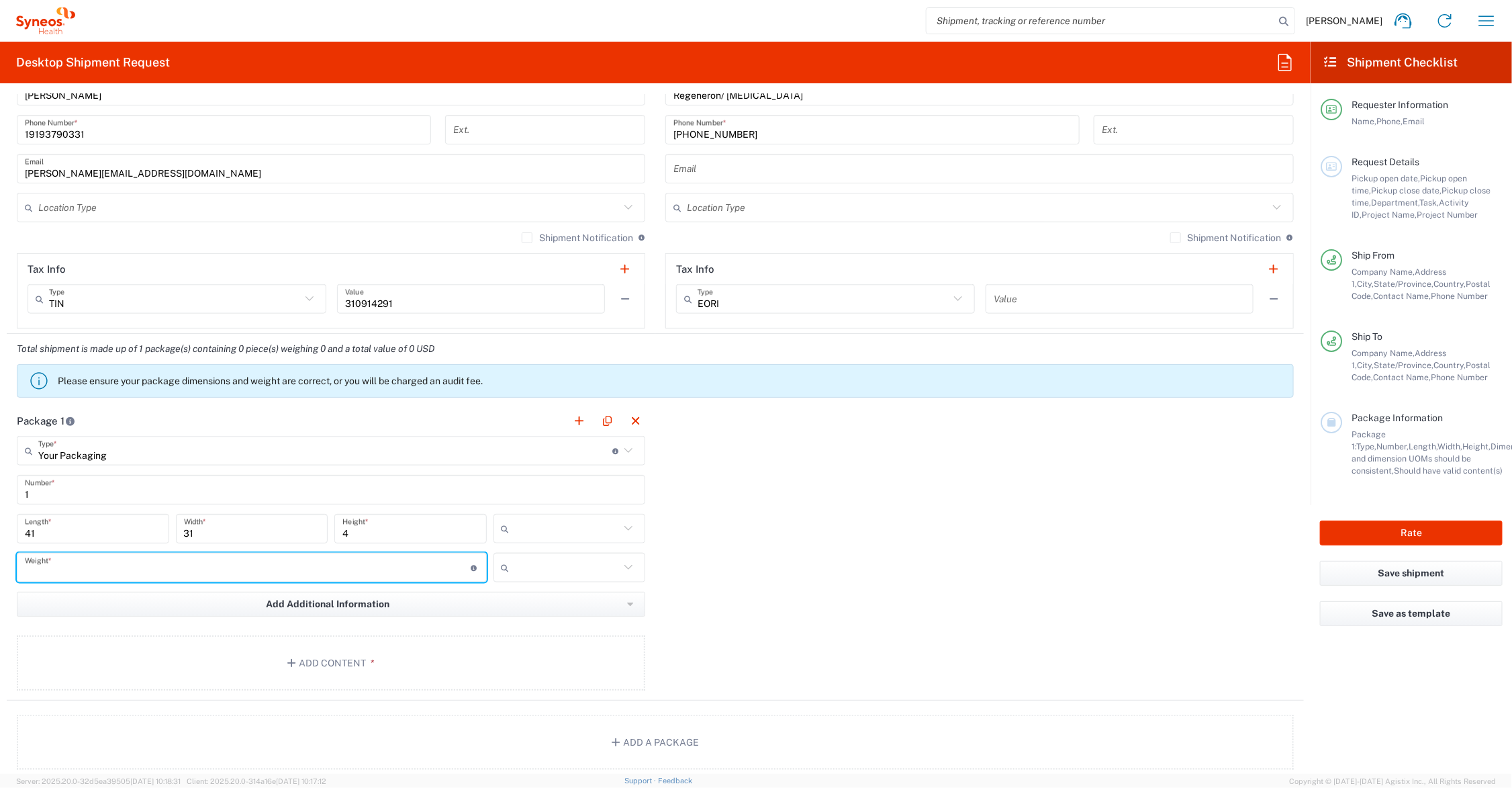
click at [78, 575] on input "number" at bounding box center [248, 568] width 446 height 24
type input "9"
click at [302, 656] on button "Add Content *" at bounding box center [330, 663] width 628 height 55
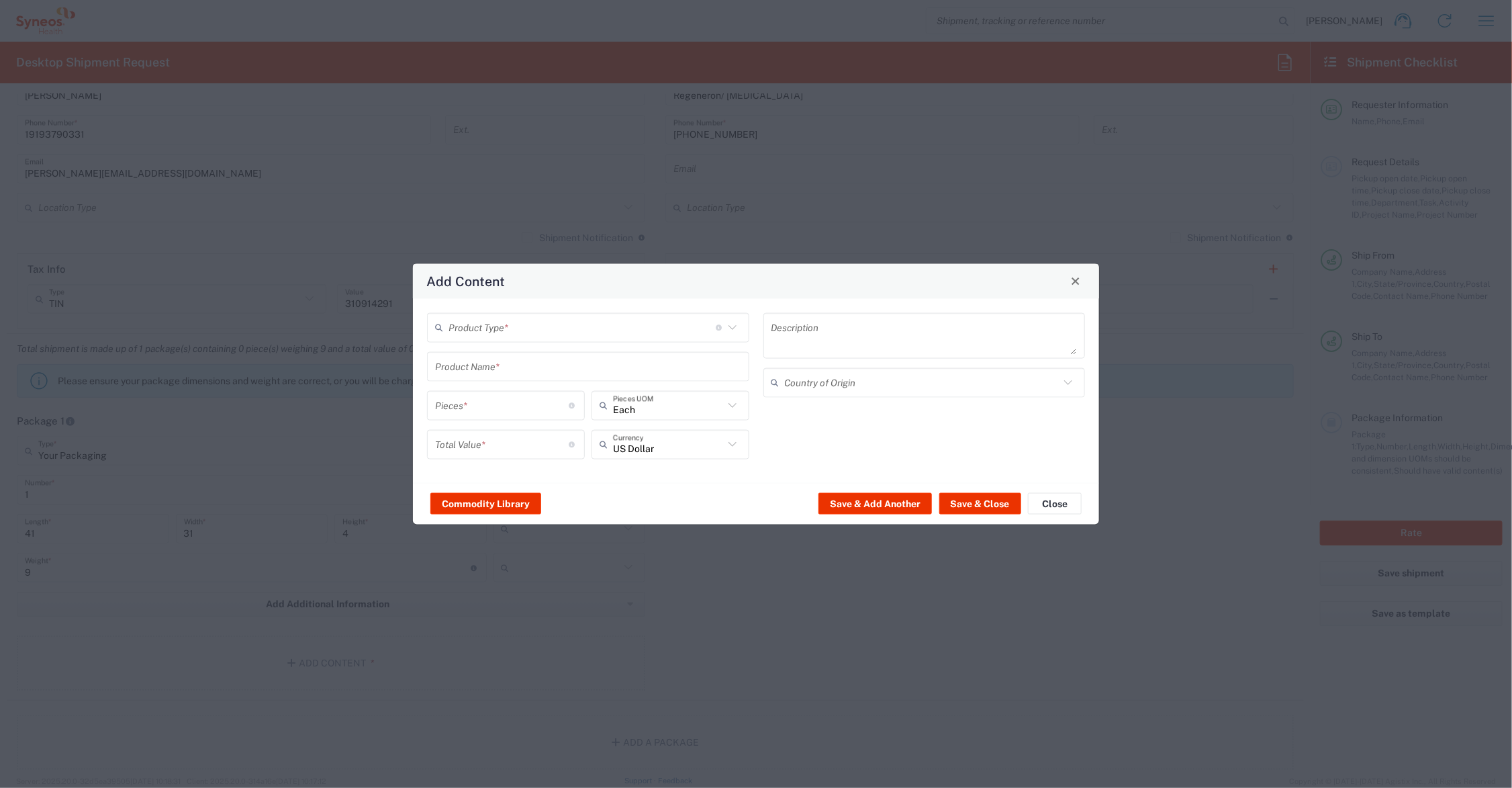
click at [506, 371] on input "text" at bounding box center [588, 366] width 306 height 24
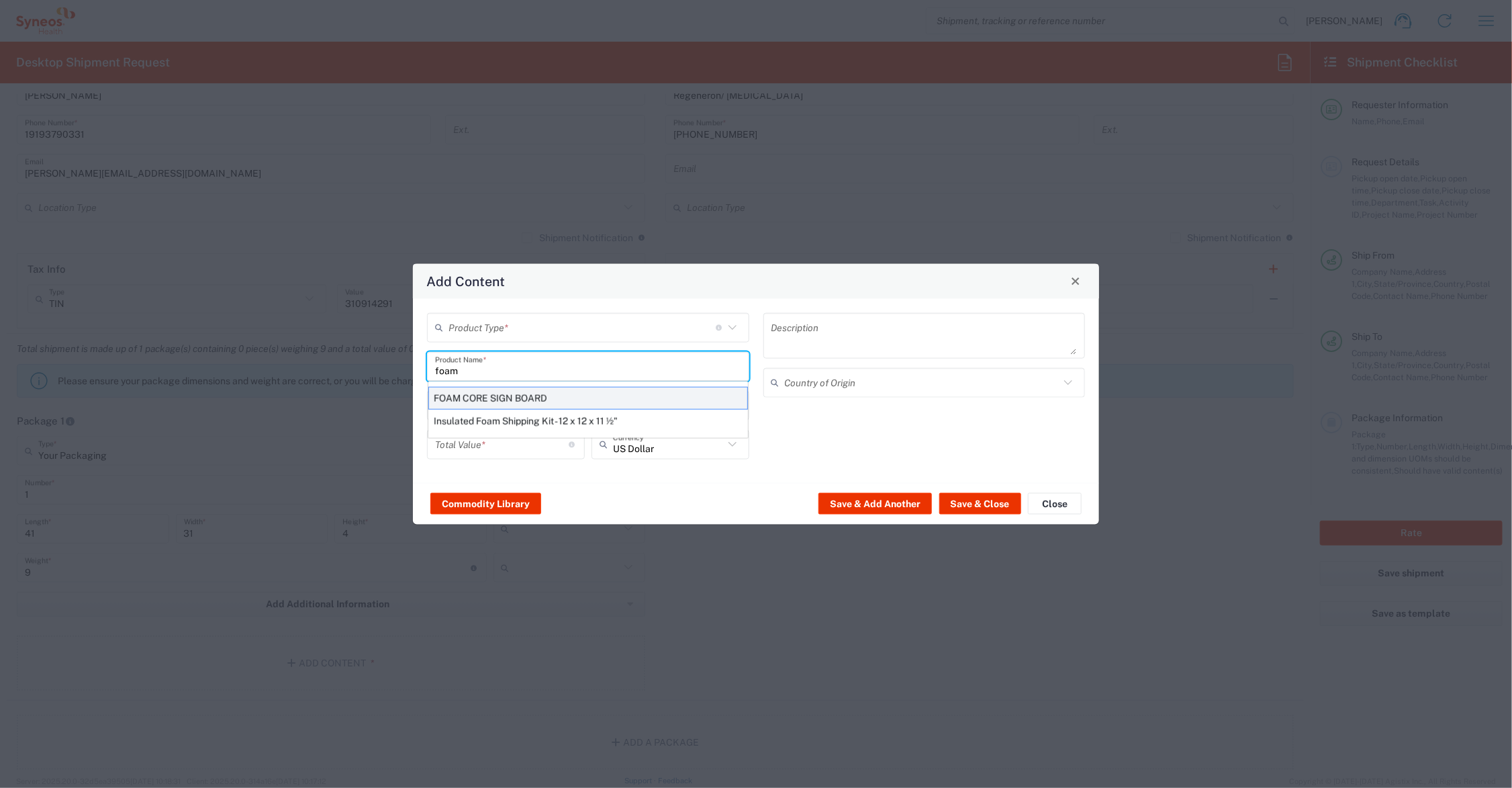
click at [517, 398] on div "FOAM CORE SIGN BOARD" at bounding box center [588, 398] width 320 height 23
type input "FOAM CORE SIGN BOARD"
type input "1"
type textarea "40X30"
type input "[GEOGRAPHIC_DATA]"
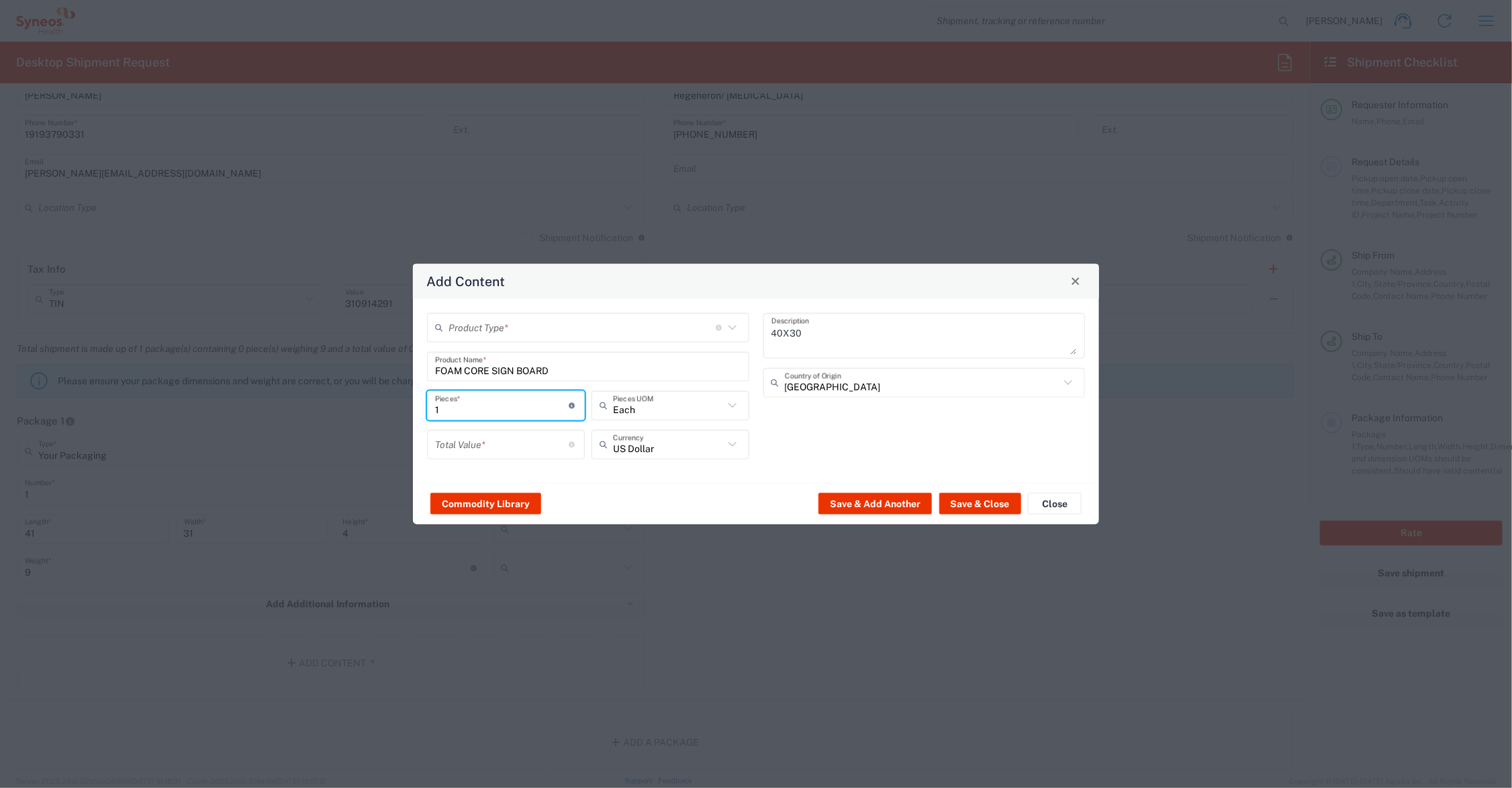
drag, startPoint x: 471, startPoint y: 411, endPoint x: 416, endPoint y: 406, distance: 55.2
click at [417, 408] on div "Product Type * Document: Paper document generated internally by Syneos, a clien…" at bounding box center [756, 390] width 686 height 184
type input "2"
click at [497, 442] on input "number" at bounding box center [502, 444] width 134 height 24
type input "94.00"
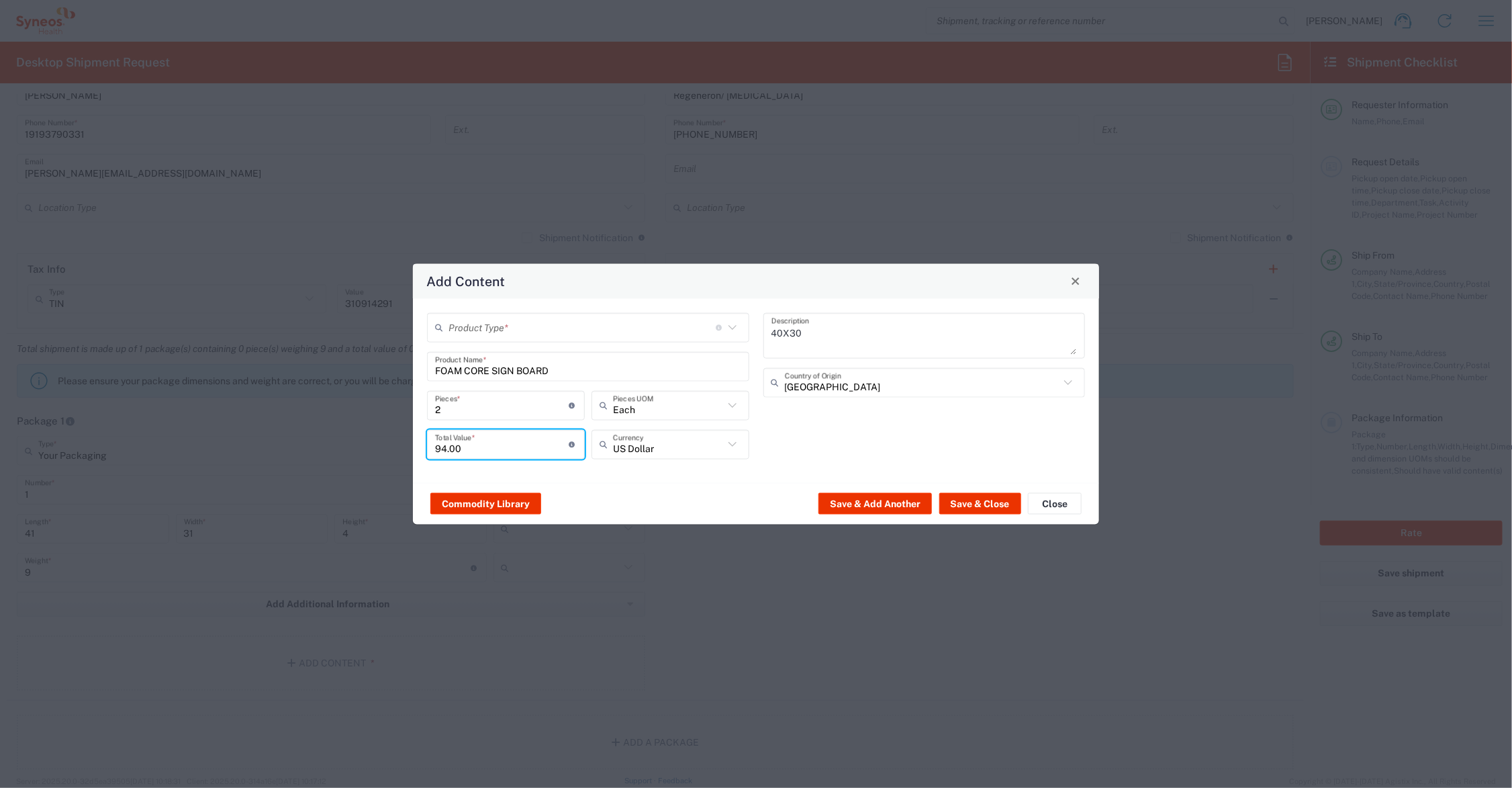
click at [507, 331] on input "text" at bounding box center [582, 327] width 267 height 24
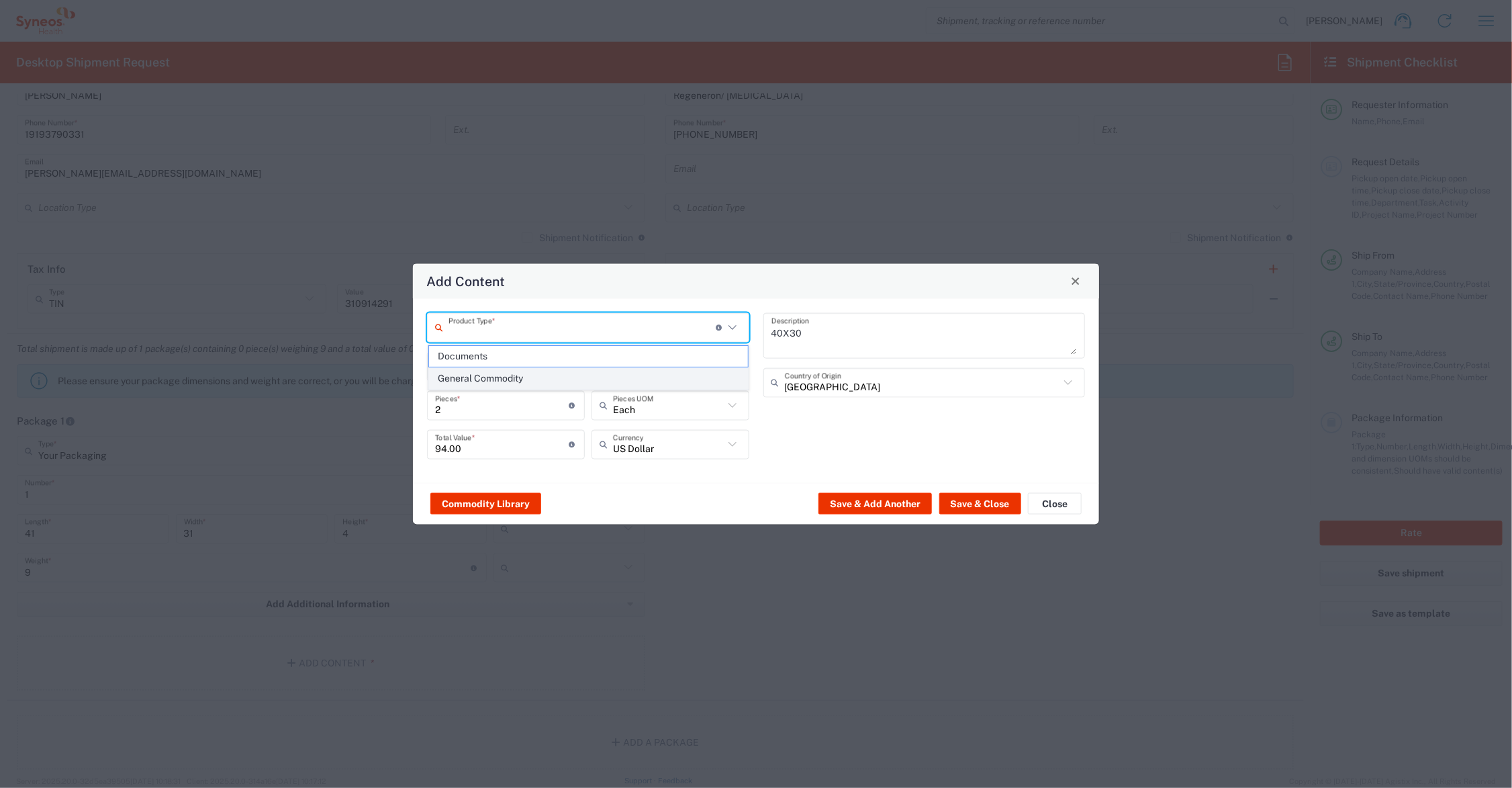
click at [514, 379] on span "General Commodity" at bounding box center [589, 379] width 319 height 21
type input "General Commodity"
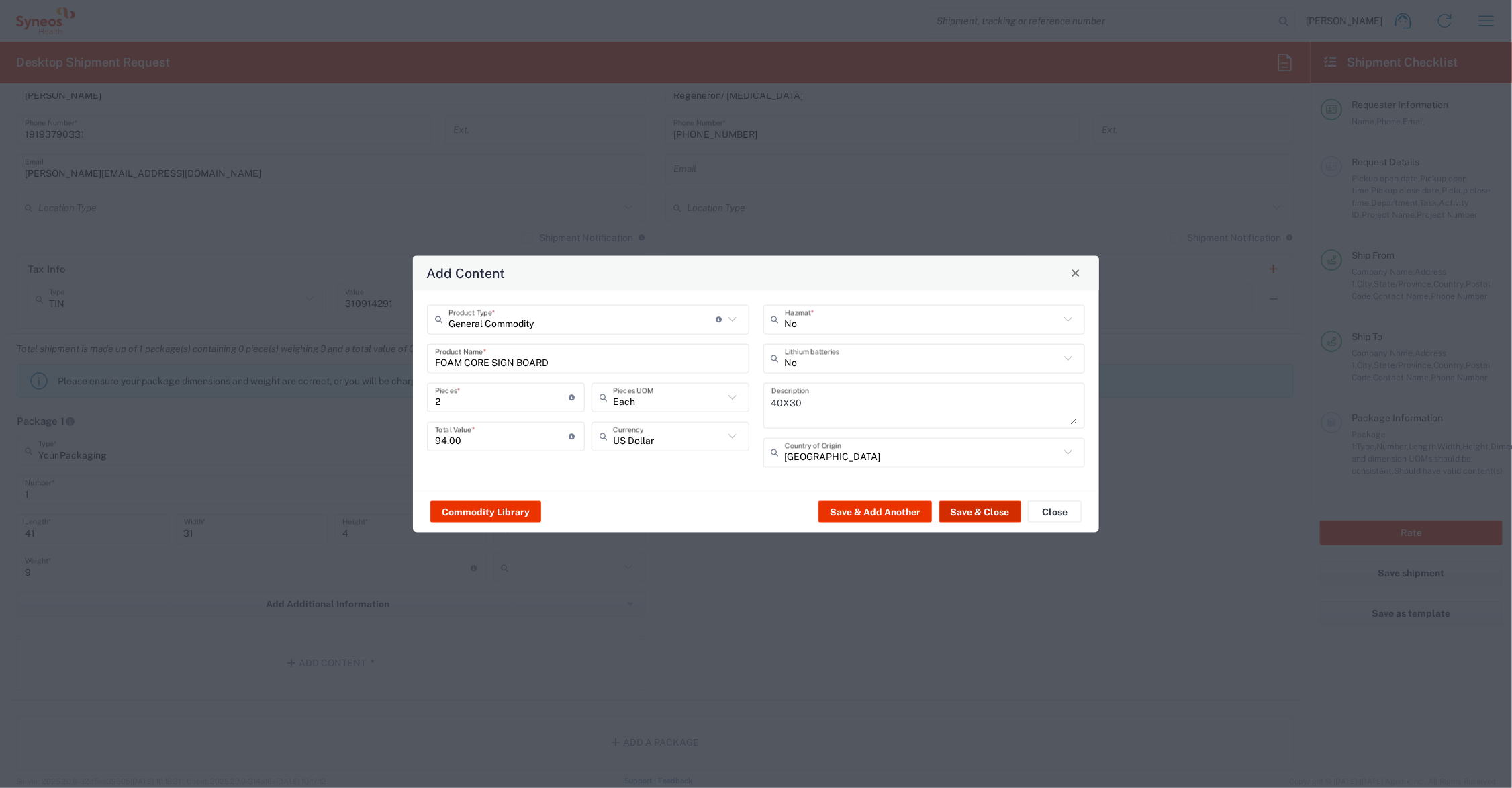
click at [990, 506] on button "Save & Close" at bounding box center [980, 511] width 82 height 21
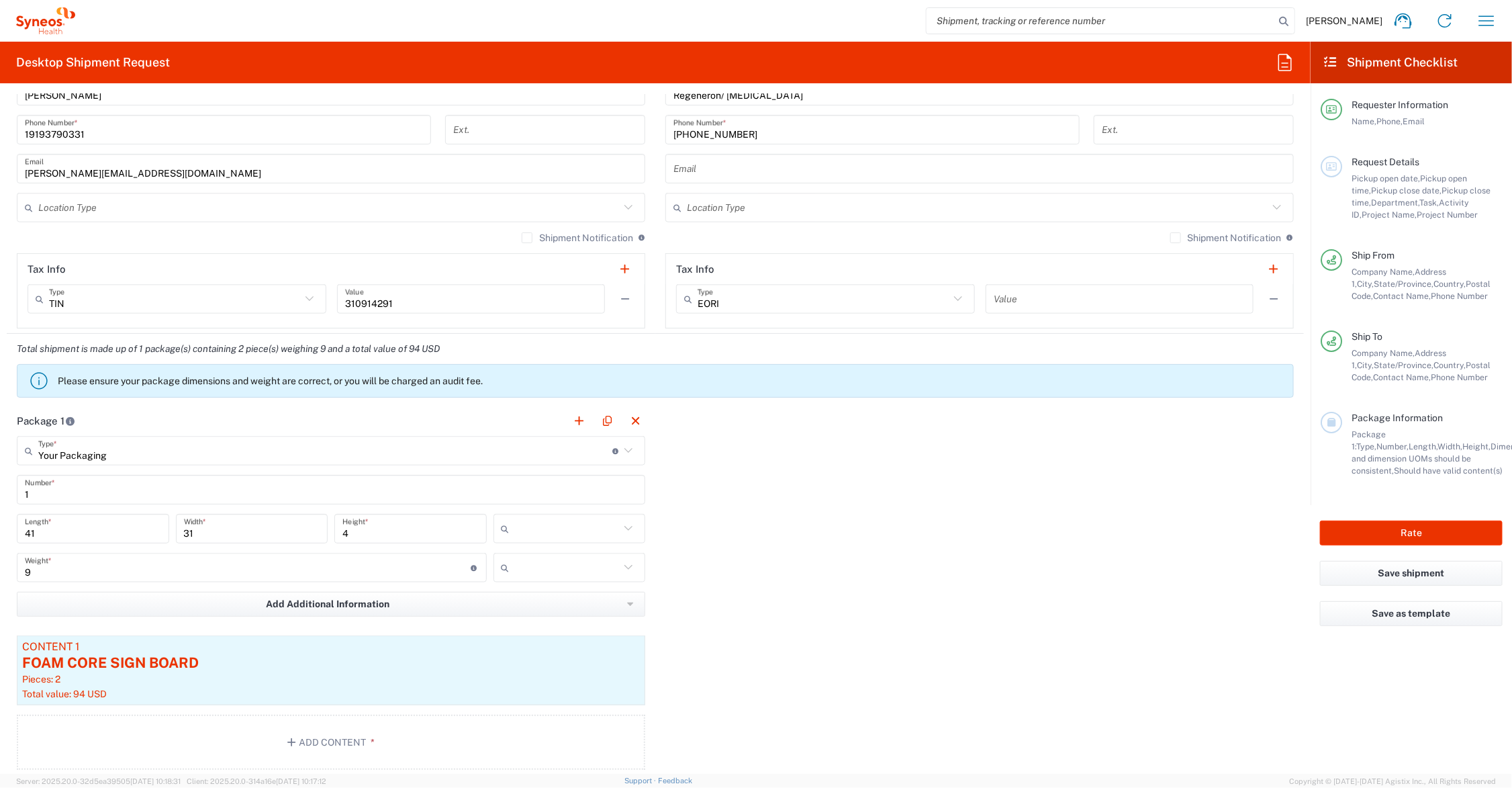
click at [571, 531] on input "text" at bounding box center [567, 528] width 106 height 21
click at [565, 602] on span "in" at bounding box center [564, 603] width 148 height 21
type input "in"
click at [564, 569] on input "text" at bounding box center [567, 568] width 106 height 21
click at [562, 620] on span "lbs" at bounding box center [564, 620] width 148 height 21
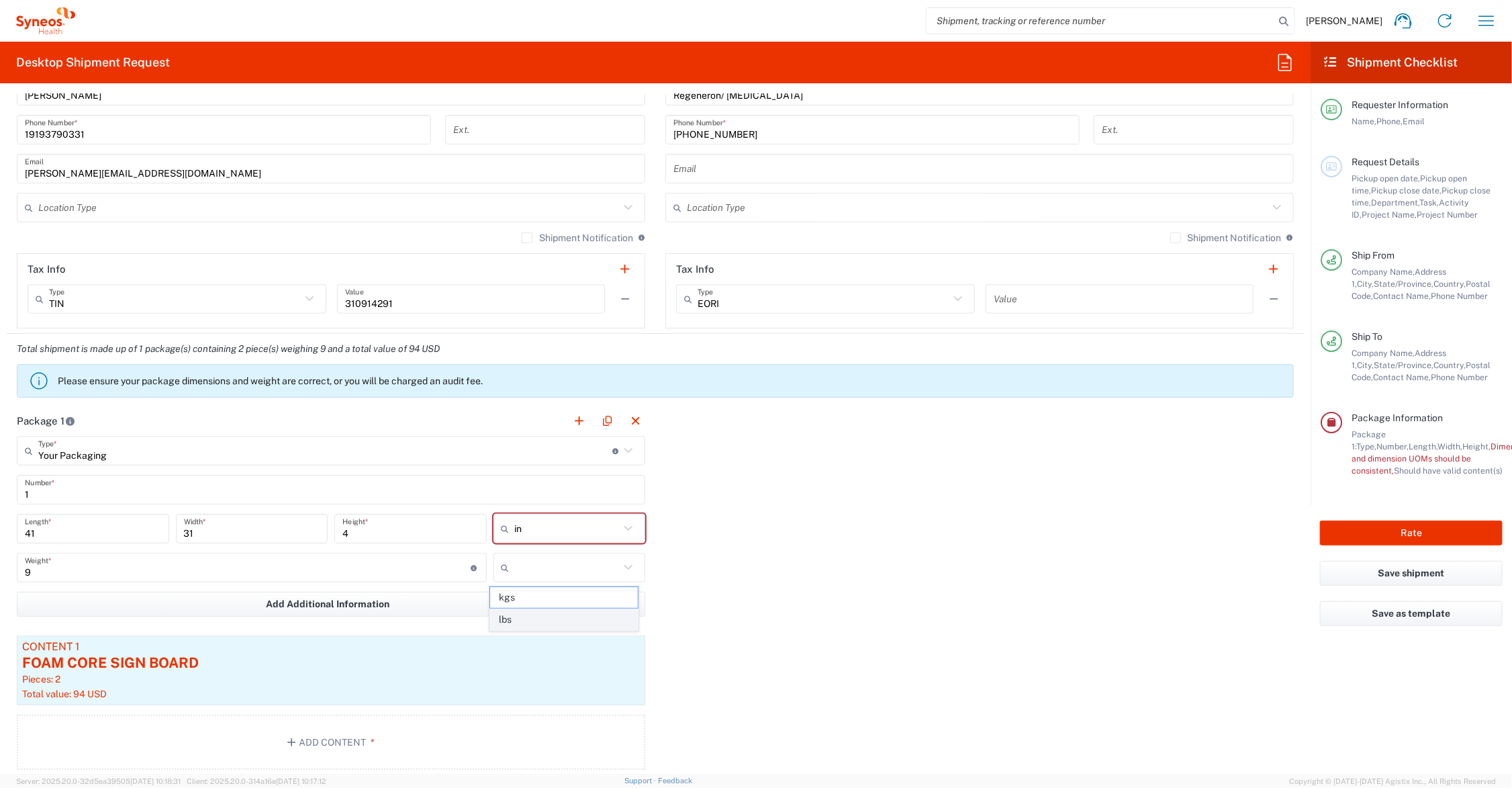
type input "lbs"
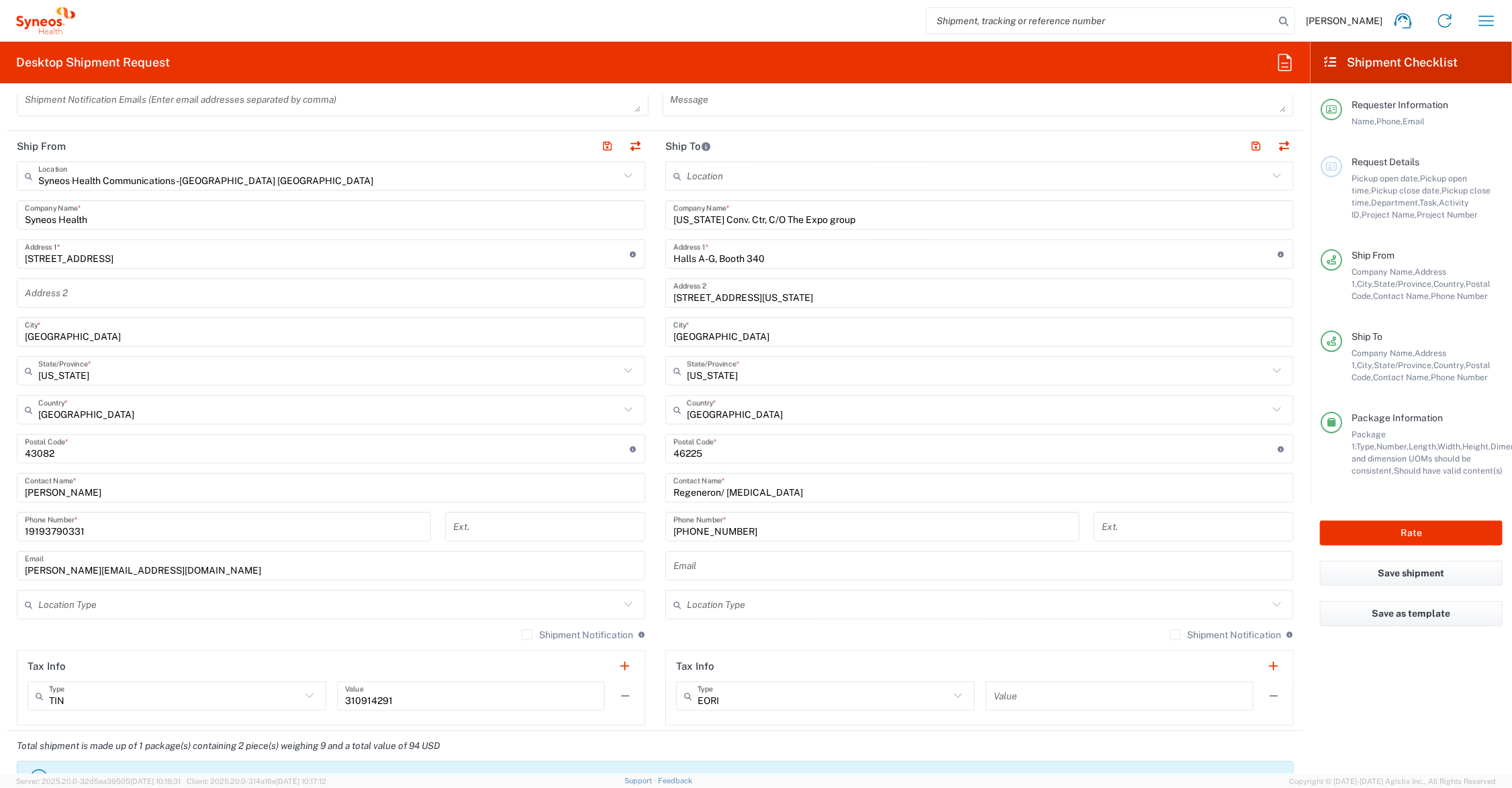
scroll to position [511, 0]
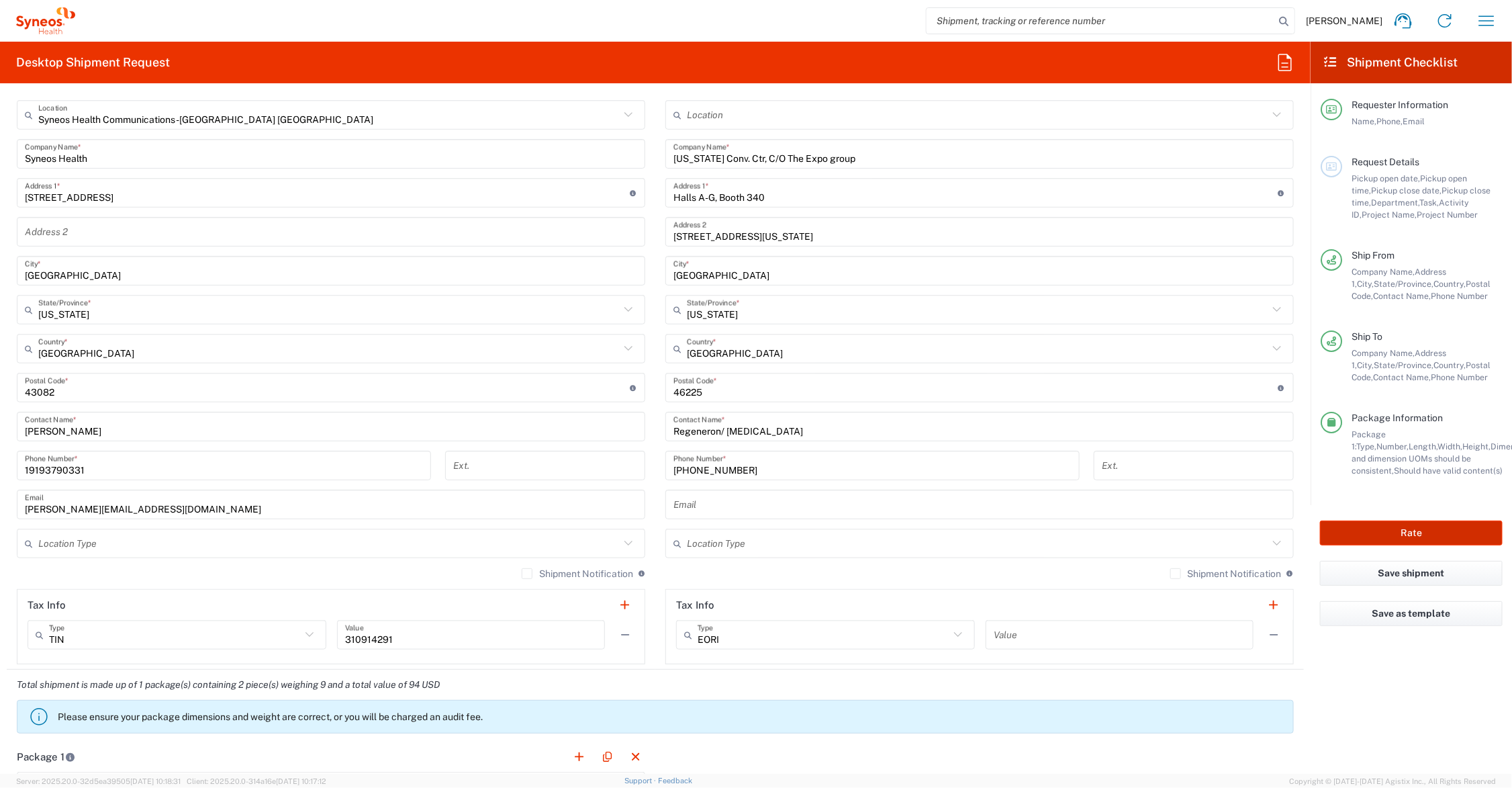
click at [1380, 527] on button "Rate" at bounding box center [1411, 532] width 182 height 25
type input "MCUS.IMCA.CL.7065580"
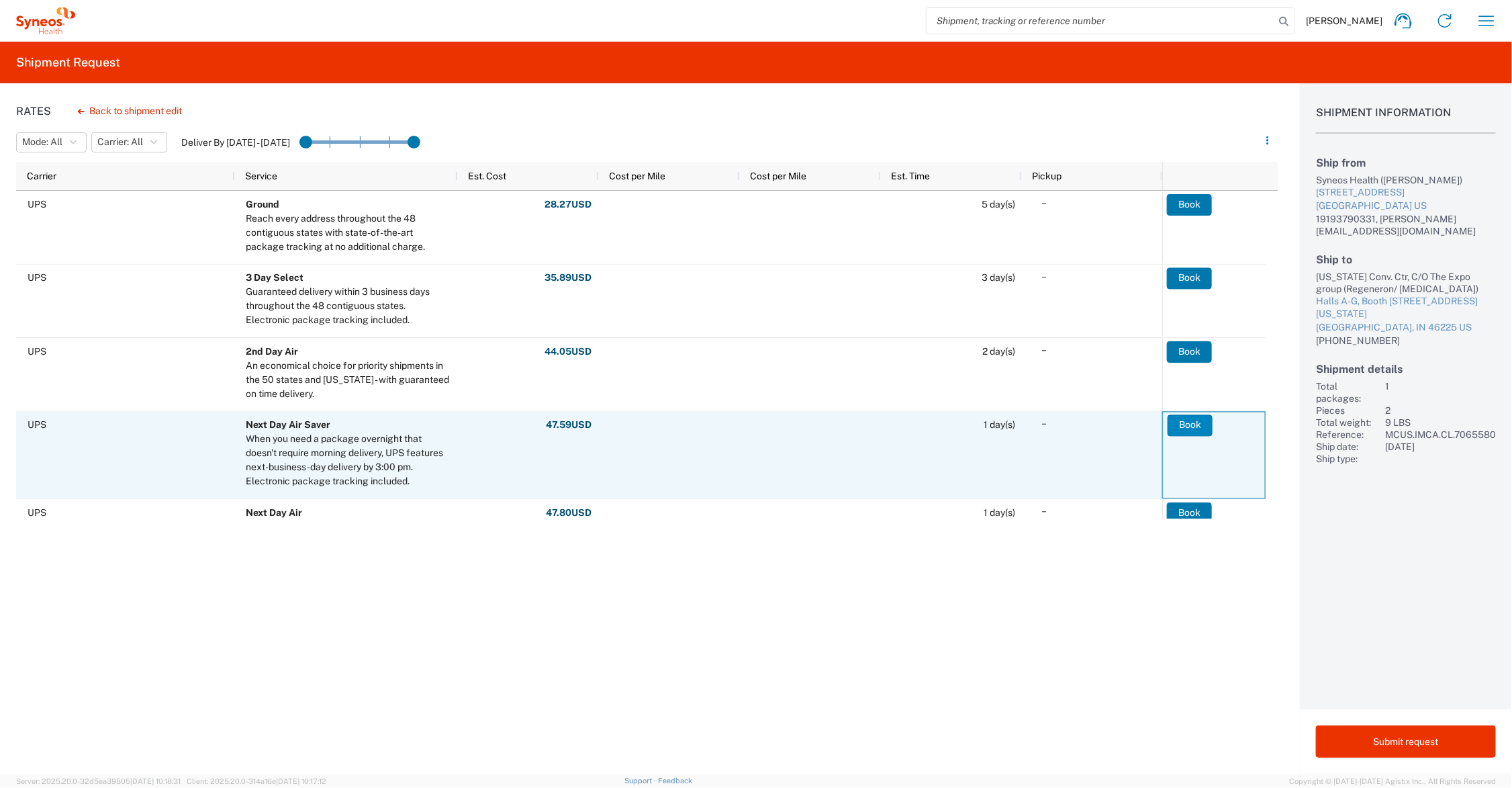
click at [1191, 425] on button "Book" at bounding box center [1190, 425] width 45 height 21
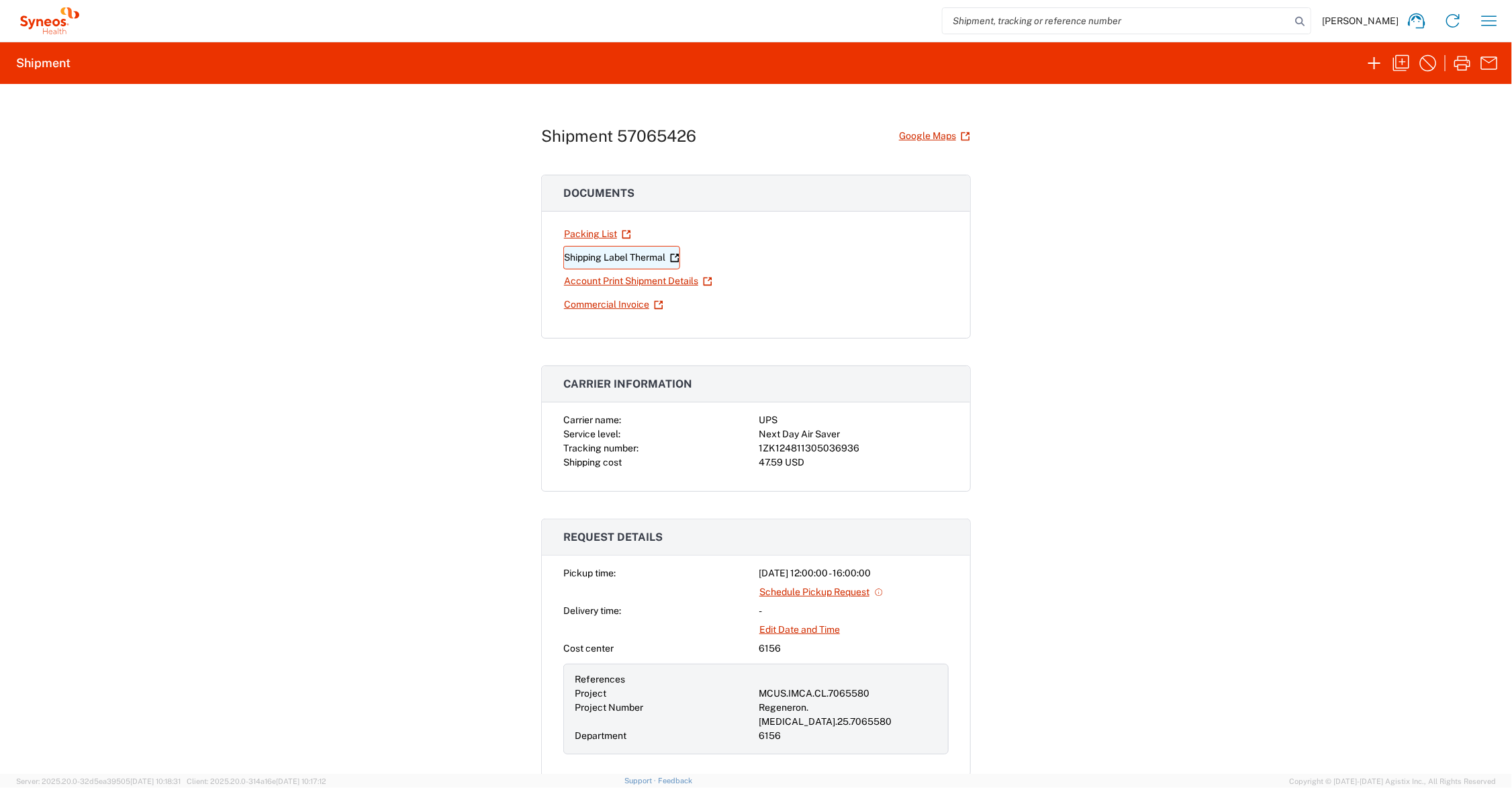
click at [622, 256] on link "Shipping Label Thermal" at bounding box center [621, 257] width 117 height 24
